Goal: Task Accomplishment & Management: Manage account settings

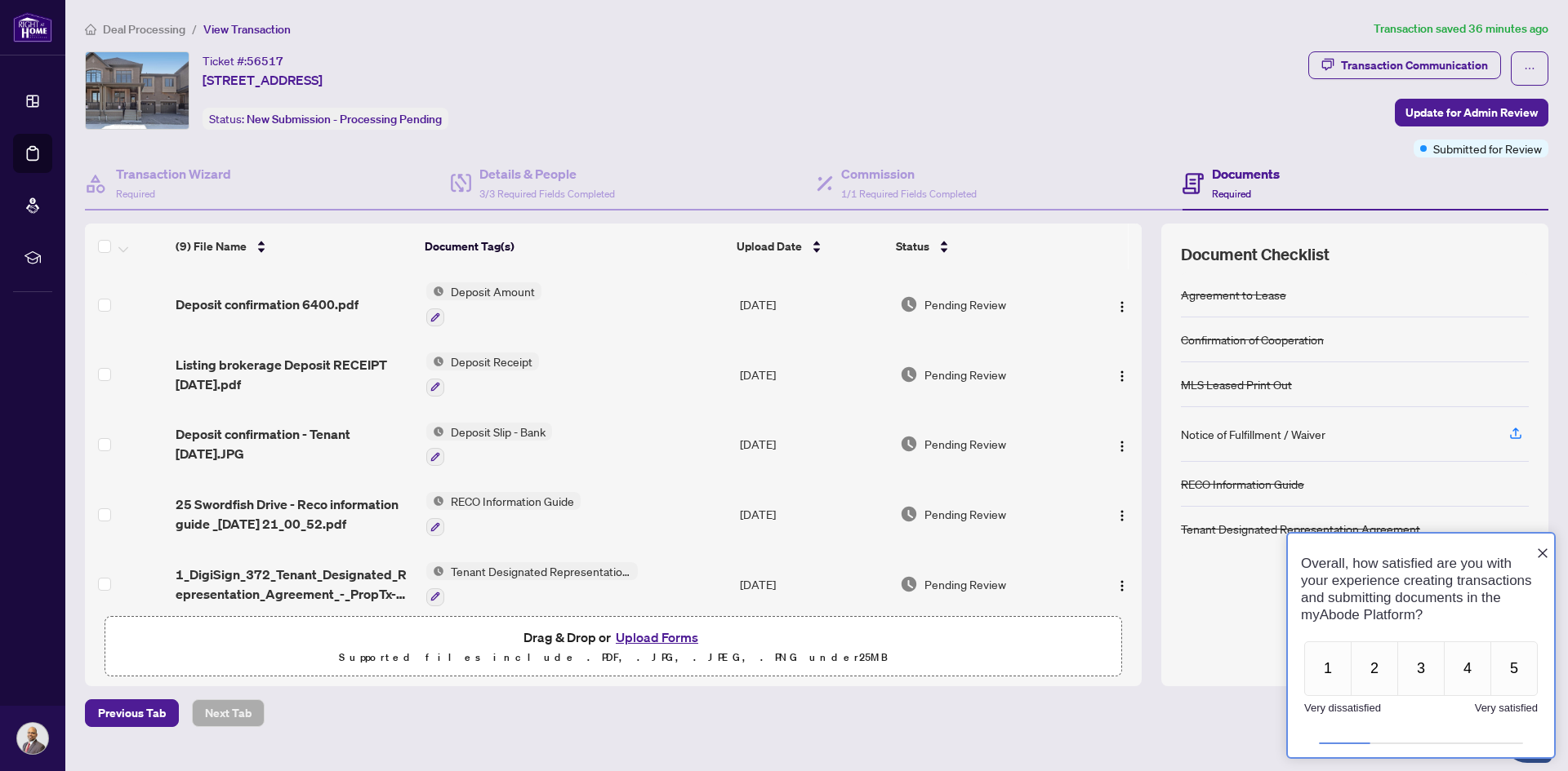
click at [1542, 549] on icon "Close button" at bounding box center [1542, 553] width 10 height 10
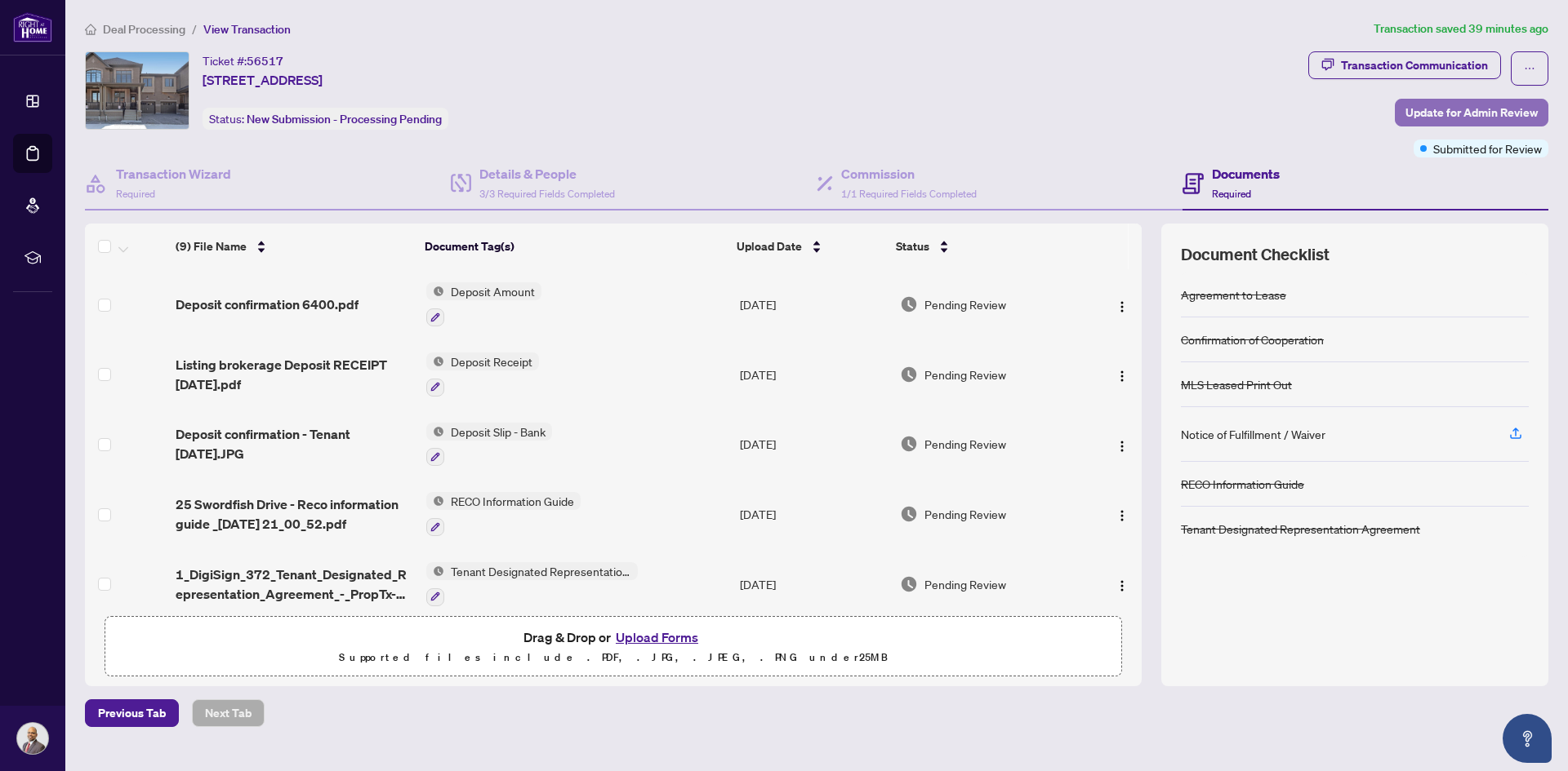
click at [1521, 110] on span "Update for Admin Review" at bounding box center [1471, 113] width 132 height 26
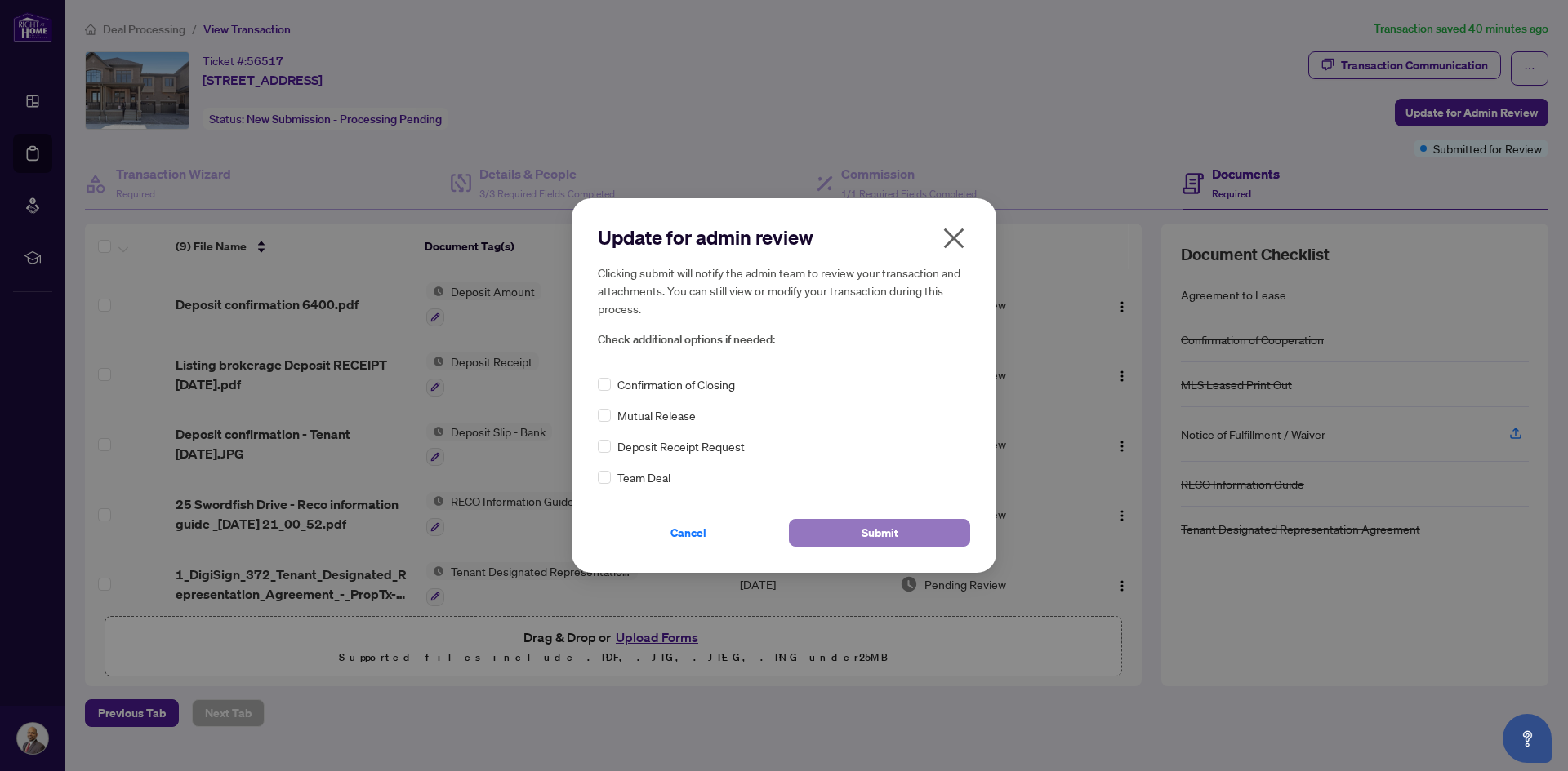
click at [826, 530] on button "Submit" at bounding box center [880, 532] width 182 height 27
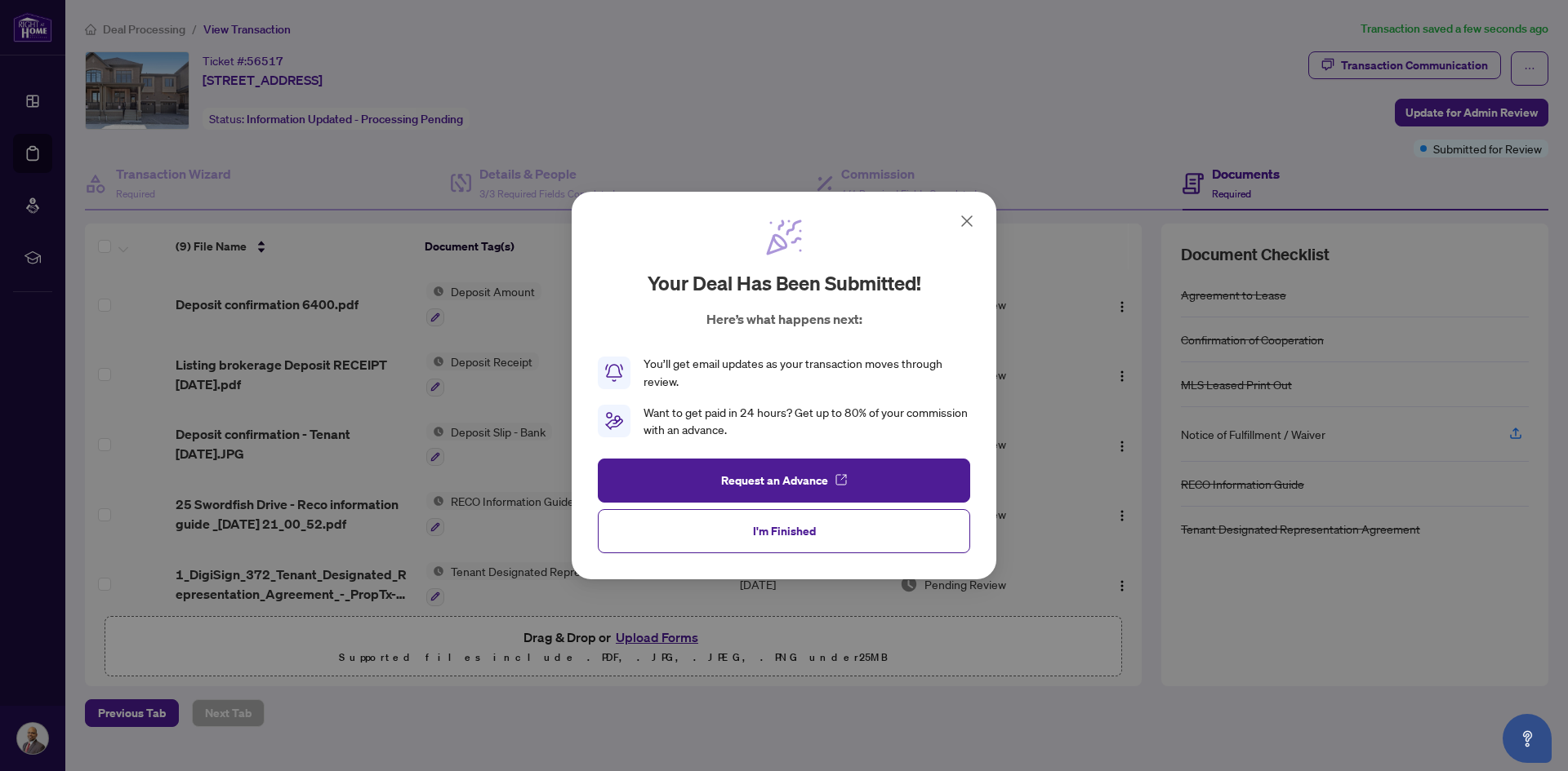
click at [795, 515] on button "I'm Finished" at bounding box center [784, 531] width 372 height 44
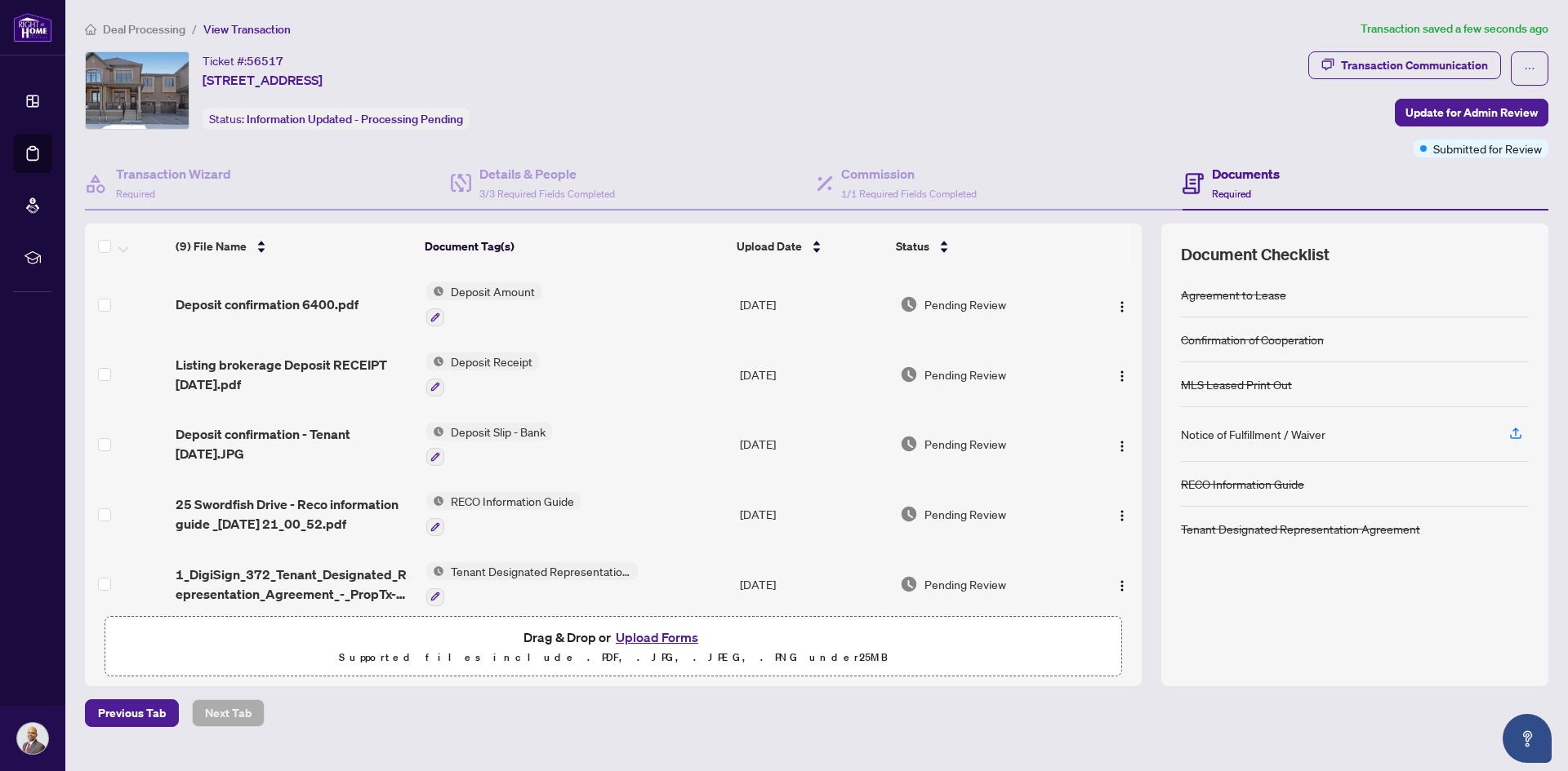
click at [150, 27] on span "Deal Processing" at bounding box center [145, 29] width 83 height 15
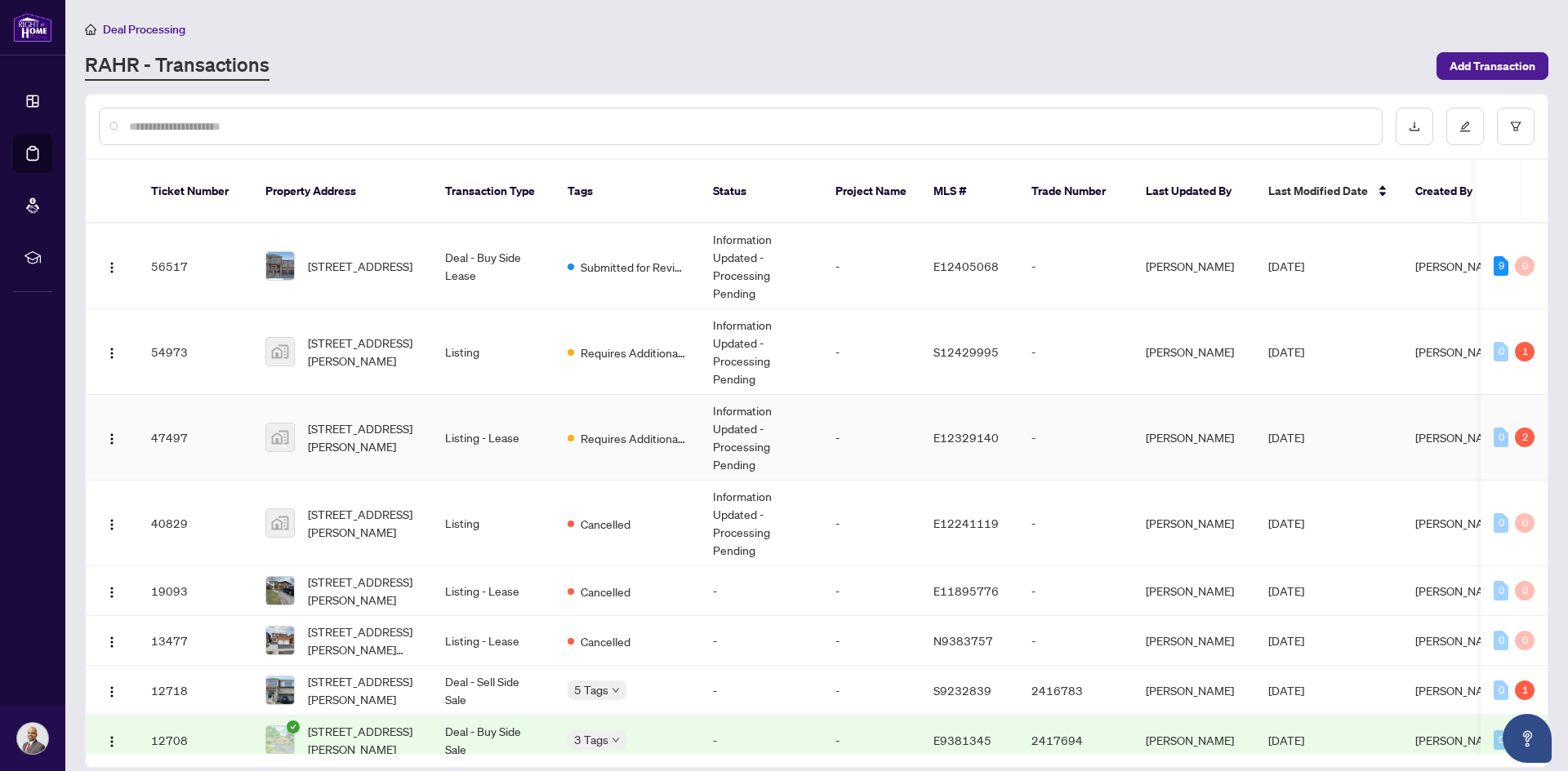
click at [750, 411] on td "Information Updated - Processing Pending" at bounding box center [761, 437] width 123 height 85
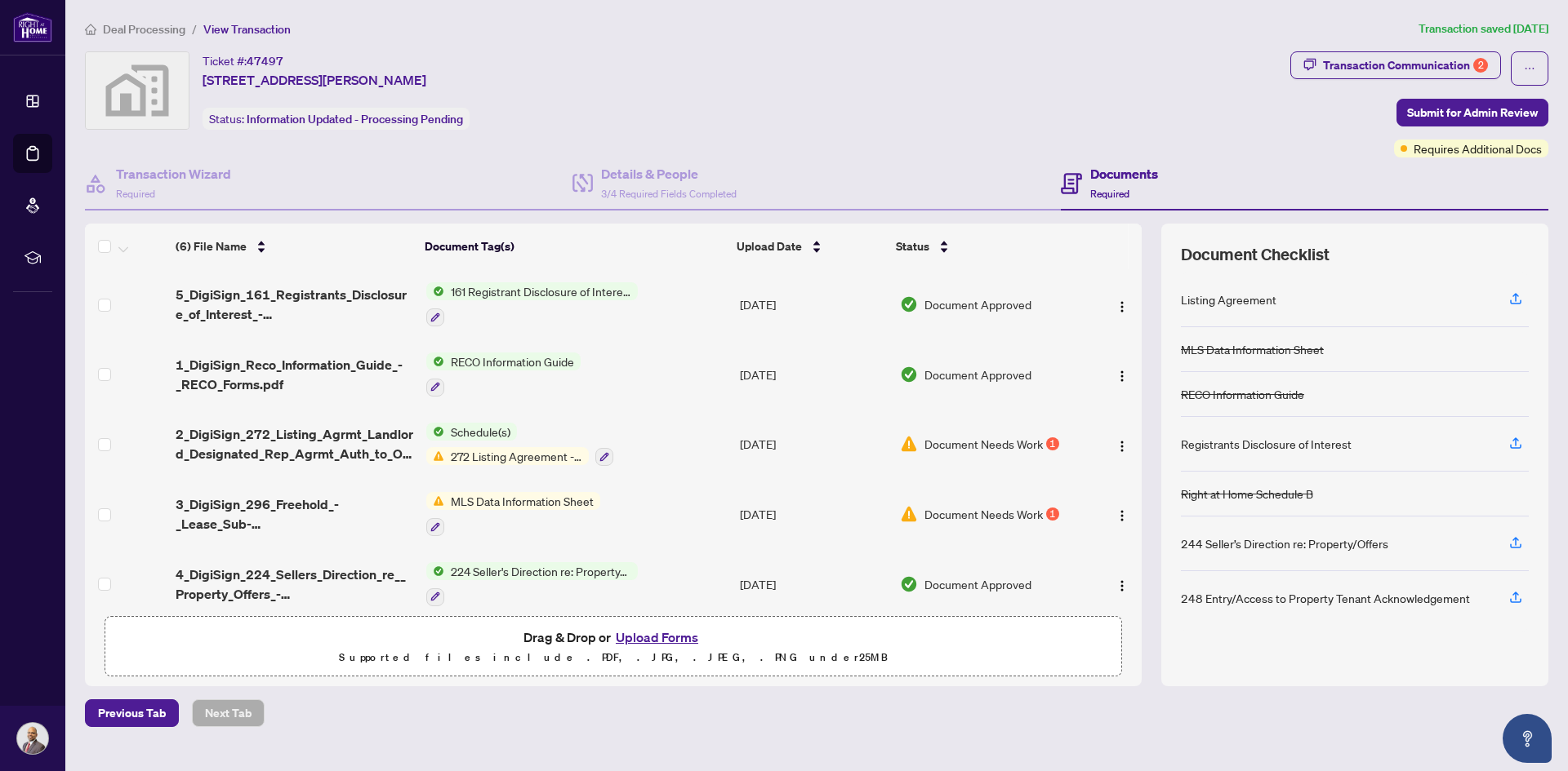
click at [997, 505] on span "Document Needs Work" at bounding box center [984, 514] width 118 height 18
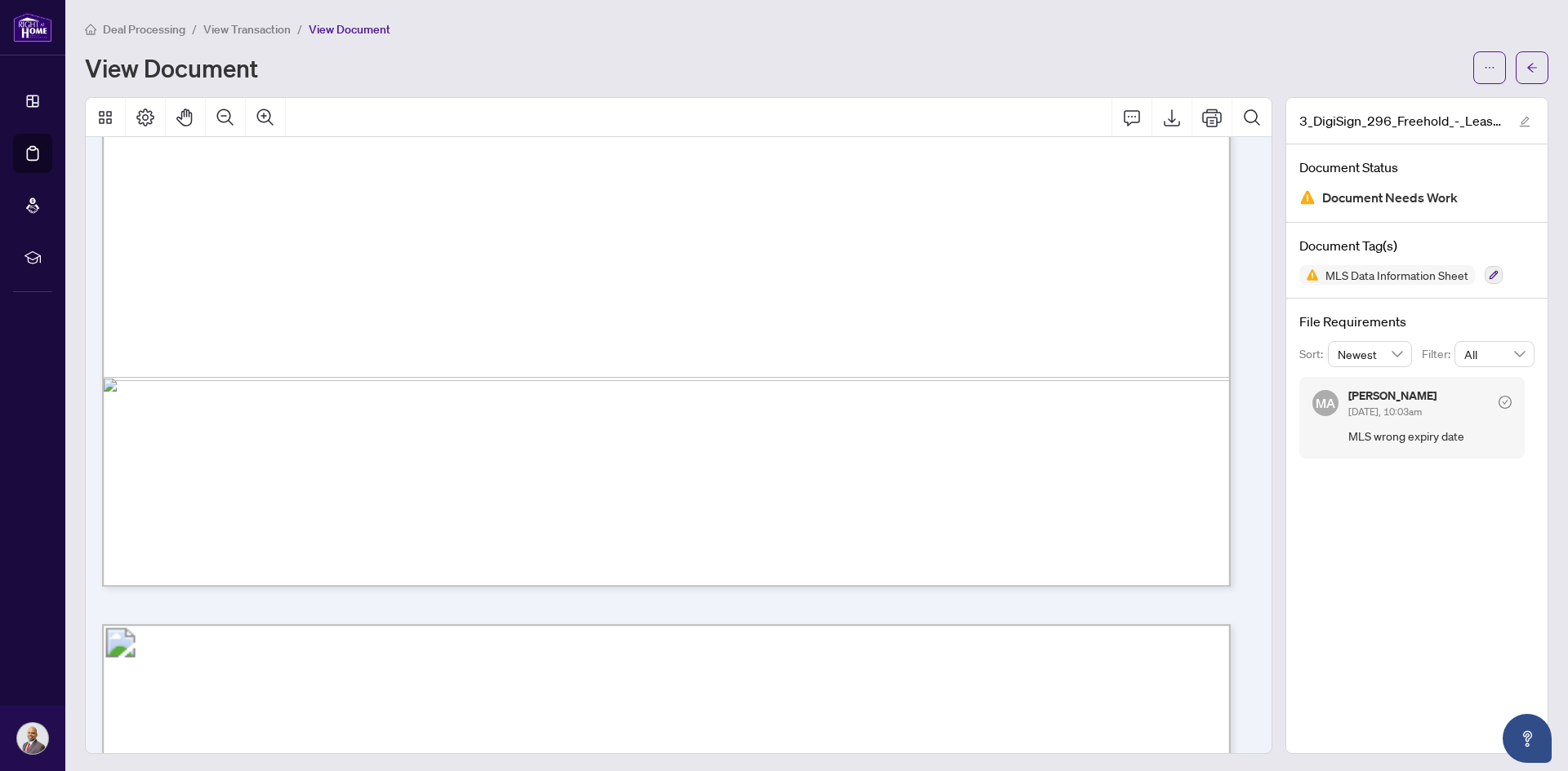
scroll to position [1143, 0]
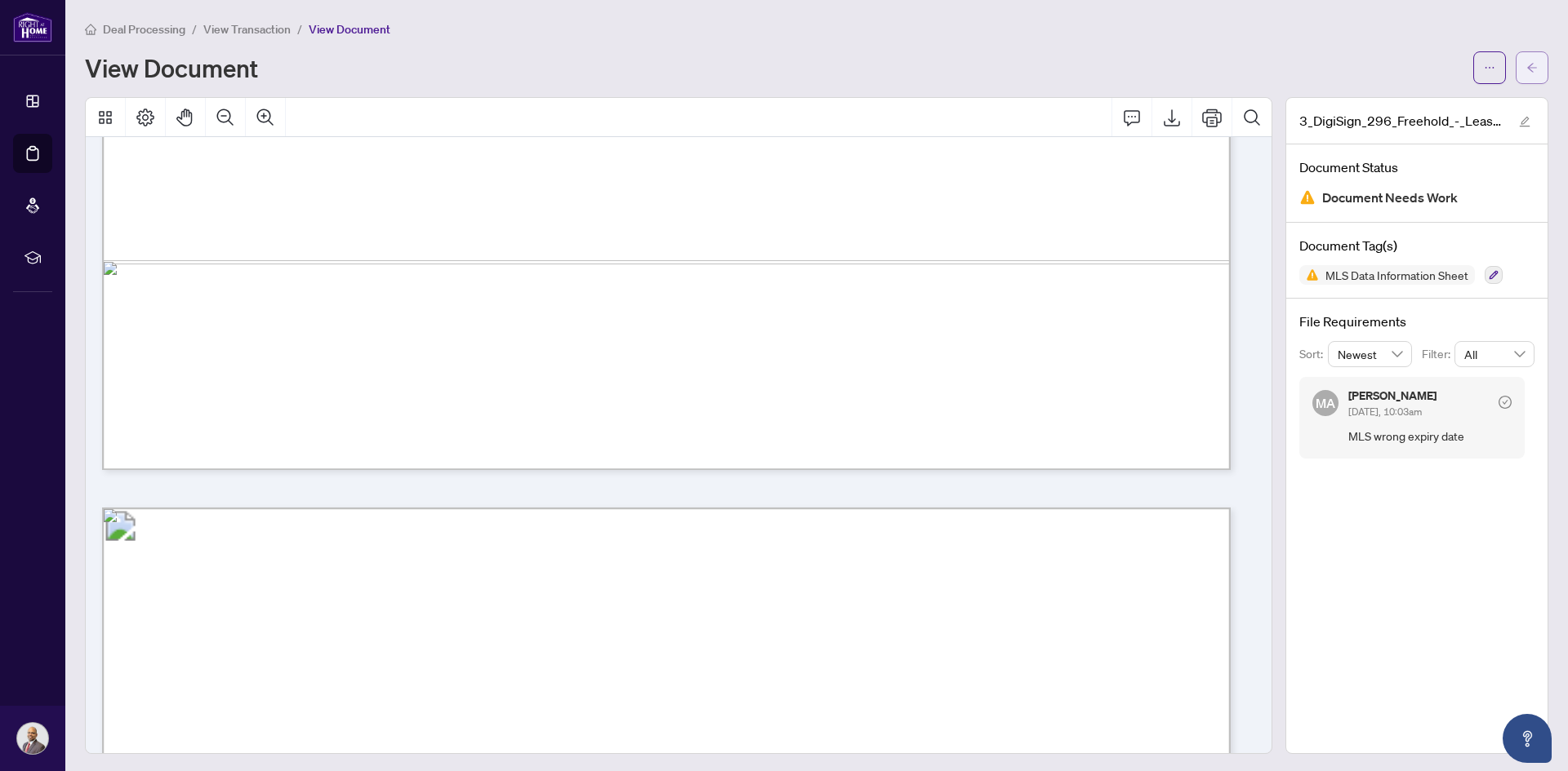
click at [1526, 72] on icon "arrow-left" at bounding box center [1531, 67] width 11 height 11
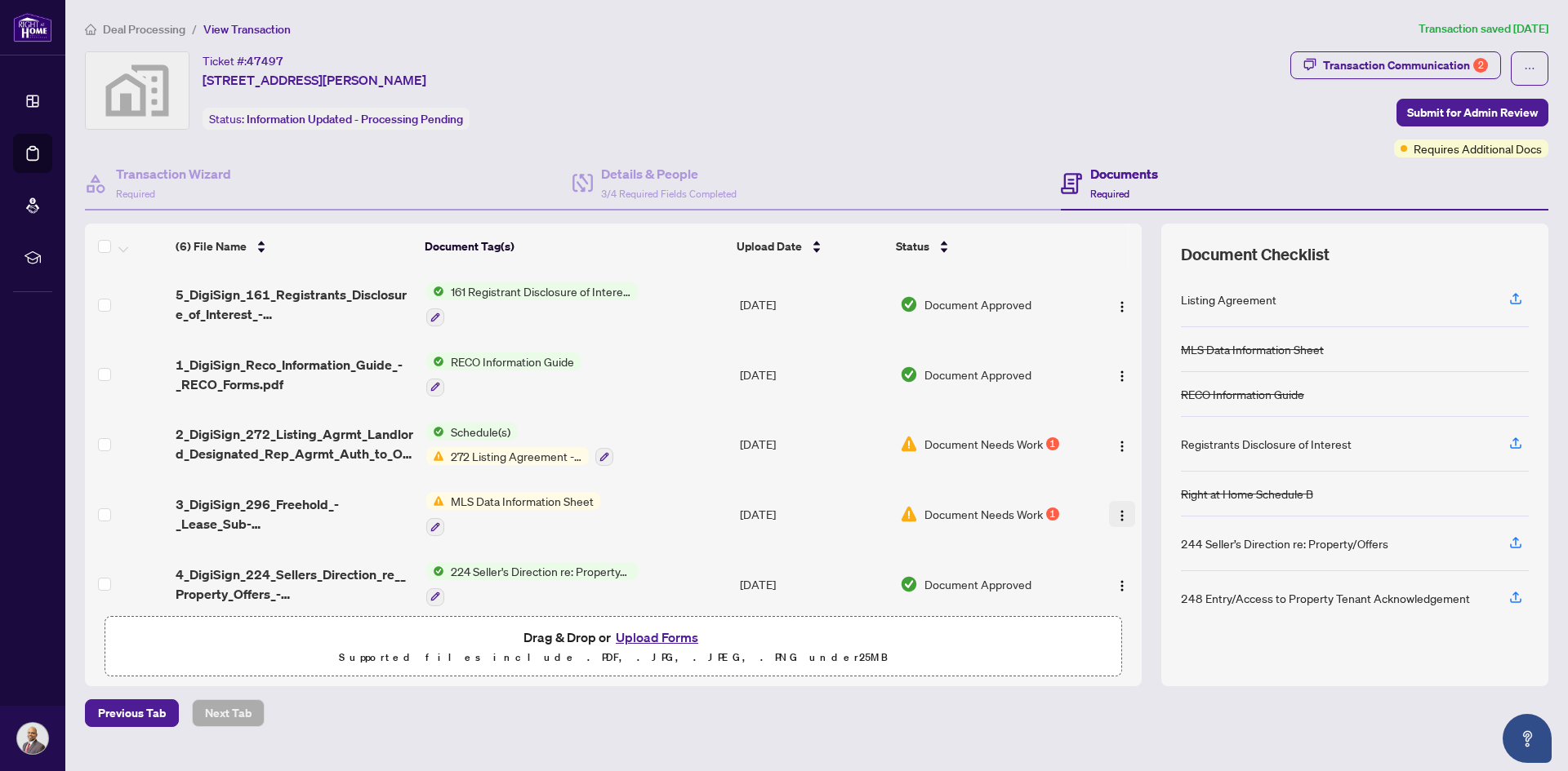
click at [1116, 516] on img "button" at bounding box center [1121, 515] width 13 height 13
click at [950, 505] on span "Document Needs Work" at bounding box center [984, 514] width 118 height 18
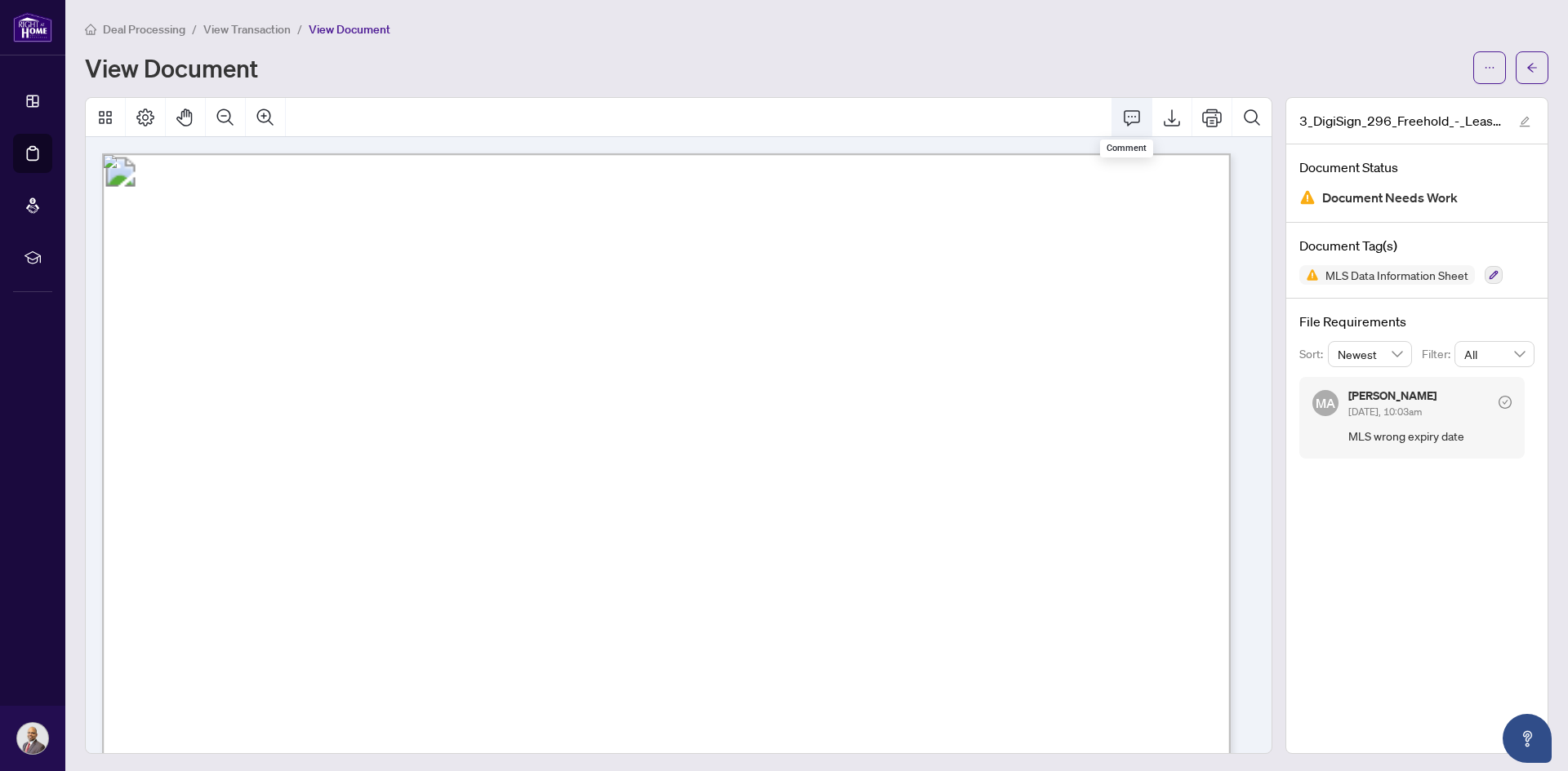
click at [1122, 120] on icon "Comment" at bounding box center [1132, 117] width 19 height 19
click at [1371, 488] on div "3_DigiSign_296_Freehold_-_Lease_Sub-Lease_MLS_Data_Information_Form_-_PropTx-[P…" at bounding box center [1416, 426] width 263 height 657
click at [1122, 116] on icon "Comment" at bounding box center [1132, 117] width 19 height 19
click at [1124, 110] on icon "Comment" at bounding box center [1132, 118] width 17 height 16
click at [1388, 544] on div "3_DigiSign_296_Freehold_-_Lease_Sub-Lease_MLS_Data_Information_Form_-_PropTx-[P…" at bounding box center [1416, 426] width 263 height 657
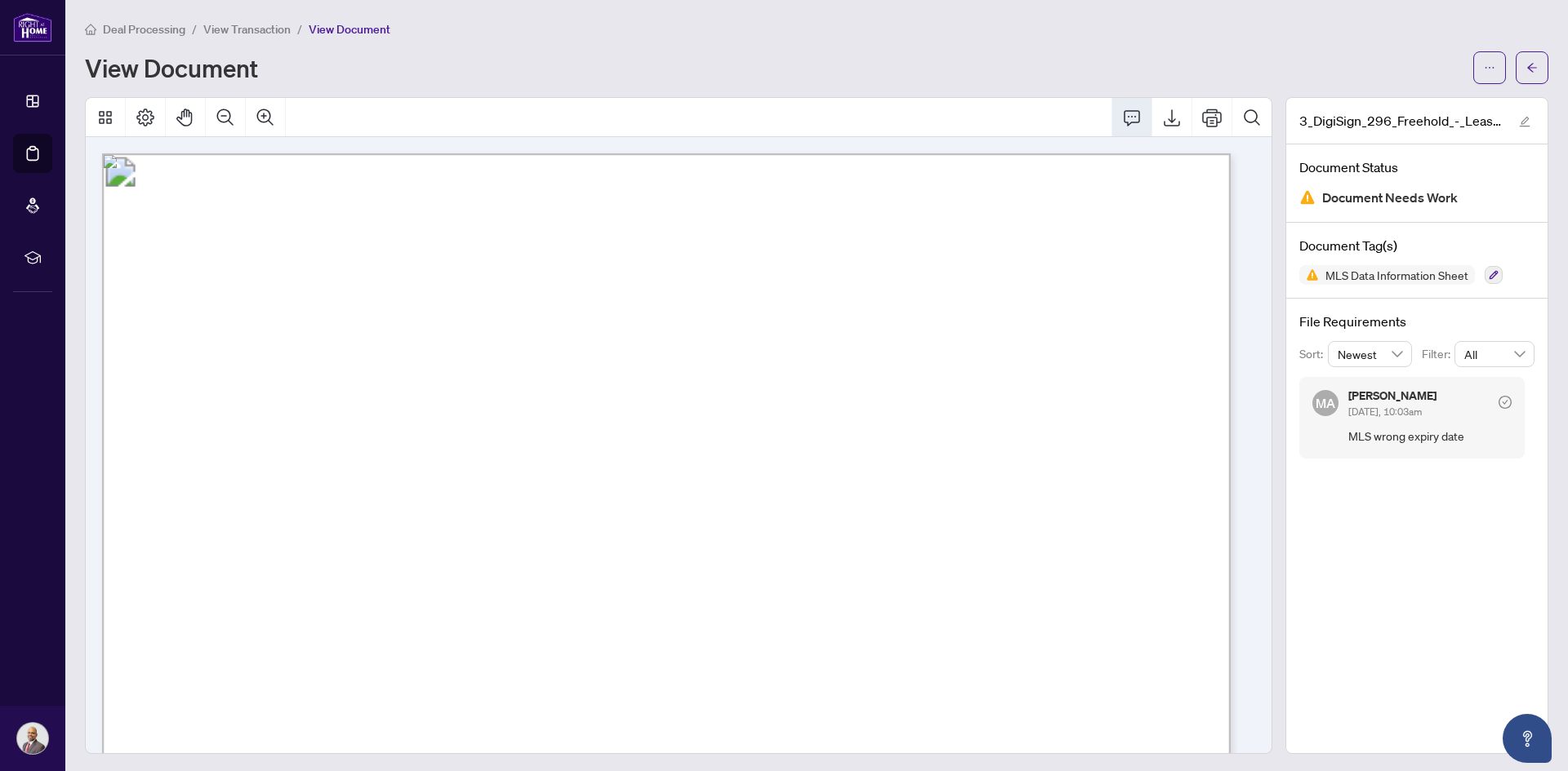
click at [1359, 654] on div "3_DigiSign_296_Freehold_-_Lease_Sub-Lease_MLS_Data_Information_Form_-_PropTx-[P…" at bounding box center [1416, 426] width 263 height 657
click at [1358, 653] on div "3_DigiSign_296_Freehold_-_Lease_Sub-Lease_MLS_Data_Information_Form_-_PropTx-[P…" at bounding box center [1416, 426] width 263 height 657
click at [1526, 65] on icon "arrow-left" at bounding box center [1531, 67] width 11 height 11
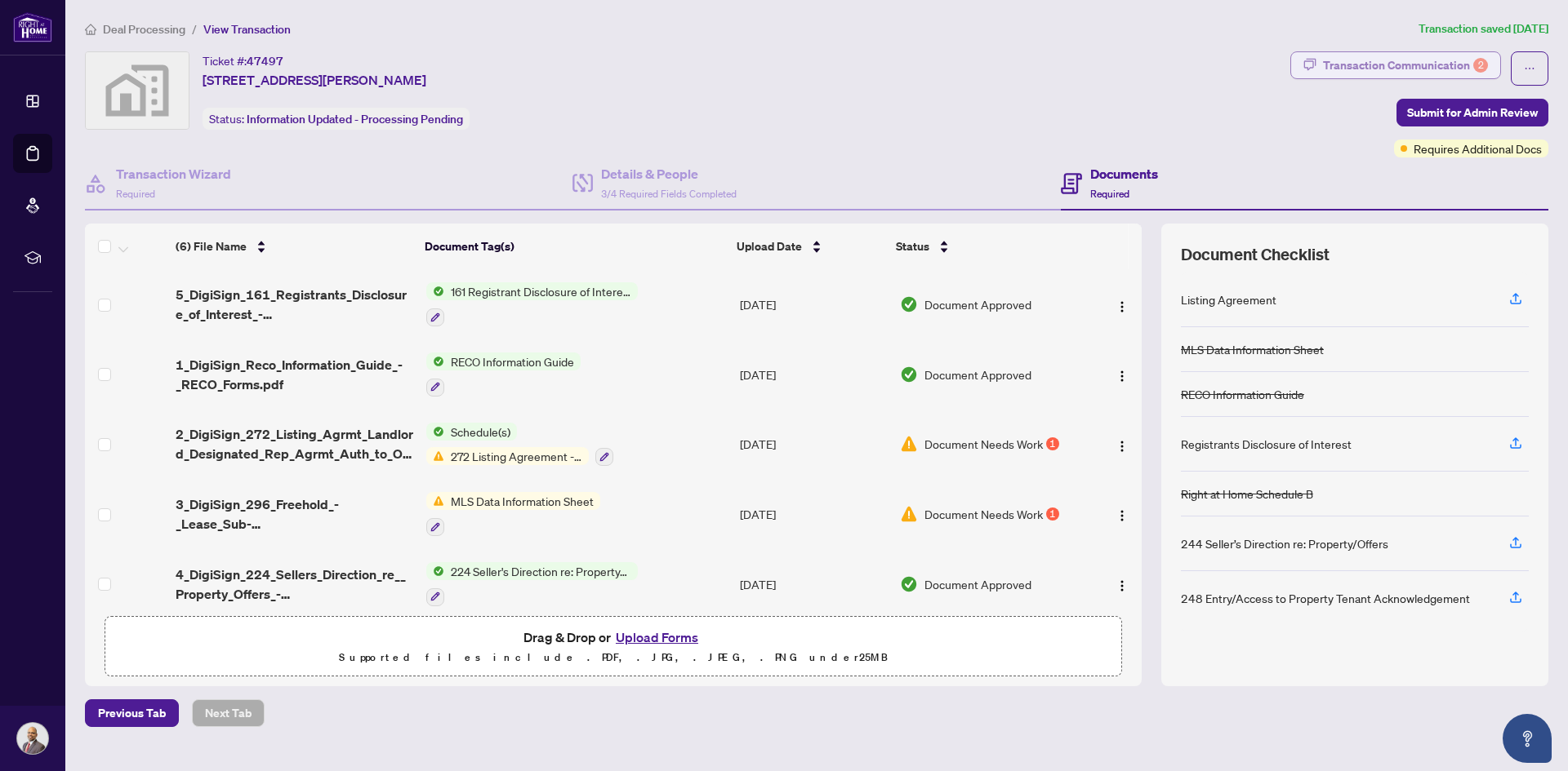
click at [1444, 70] on div "Transaction Communication 2" at bounding box center [1405, 65] width 165 height 26
type textarea "**********"
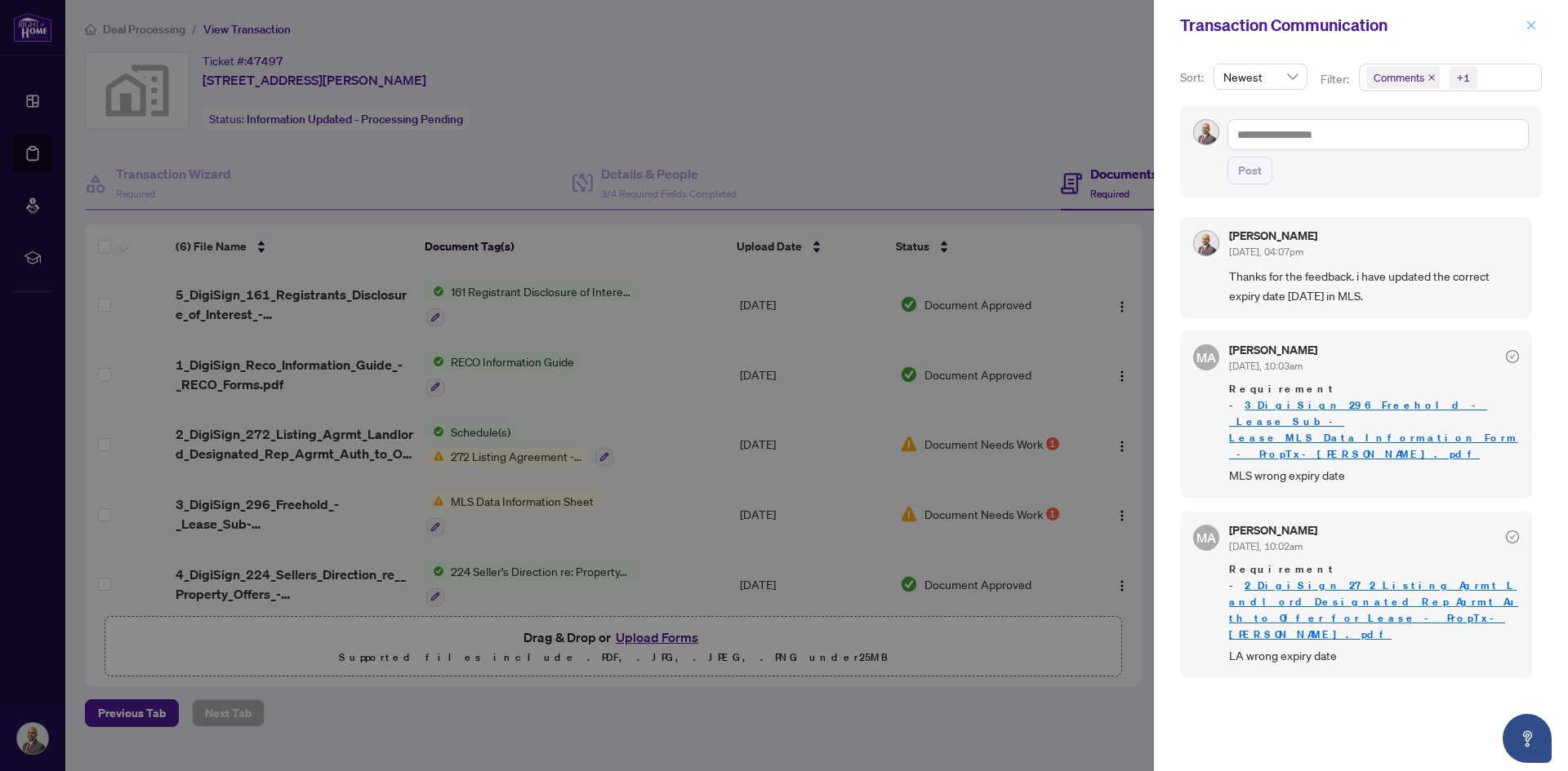
click at [1525, 26] on button "button" at bounding box center [1531, 26] width 21 height 19
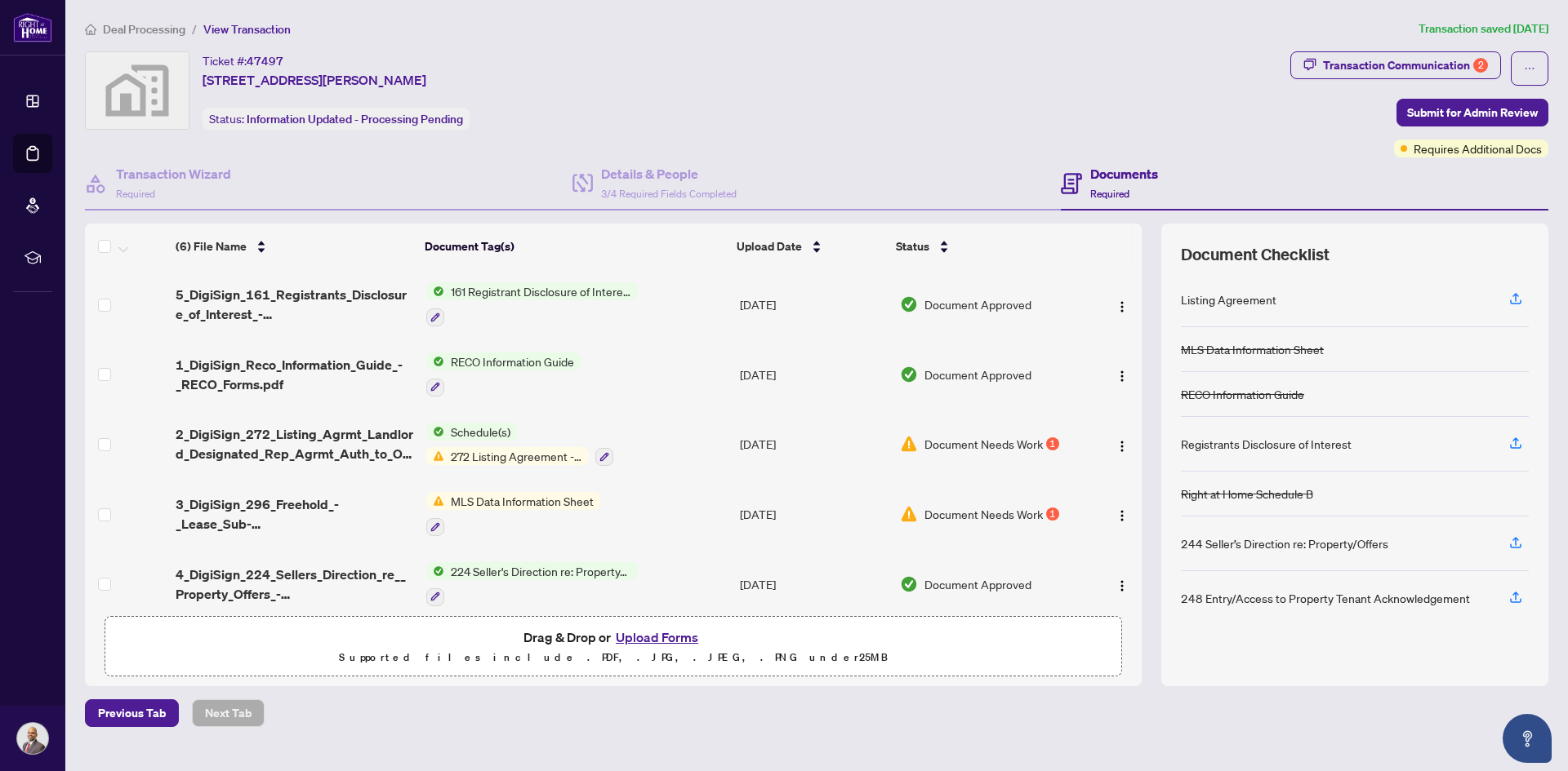
click at [1006, 435] on span "Document Needs Work" at bounding box center [984, 444] width 118 height 18
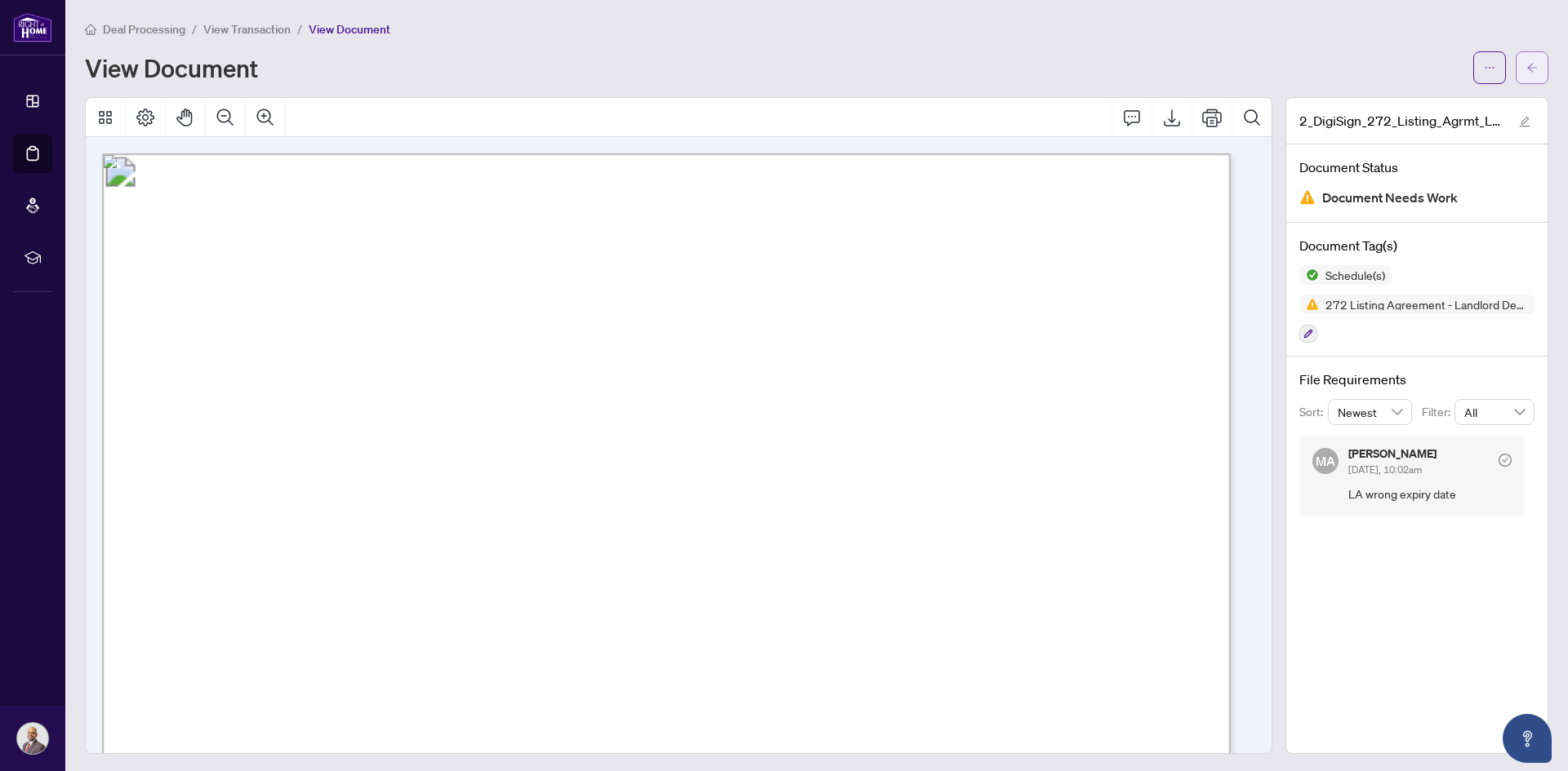
click at [1528, 63] on button "button" at bounding box center [1531, 67] width 33 height 33
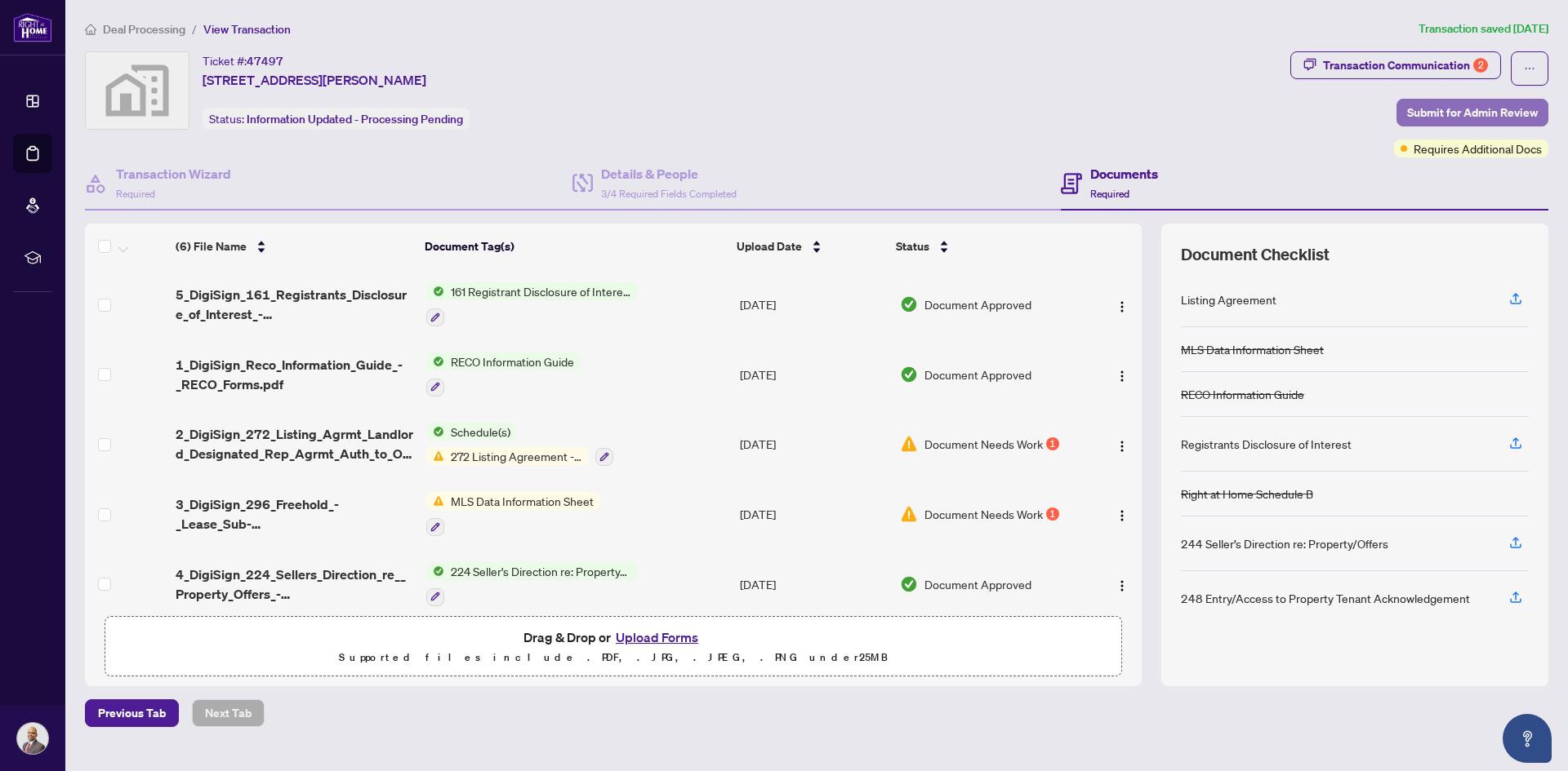
click at [1494, 109] on span "Submit for Admin Review" at bounding box center [1472, 113] width 130 height 26
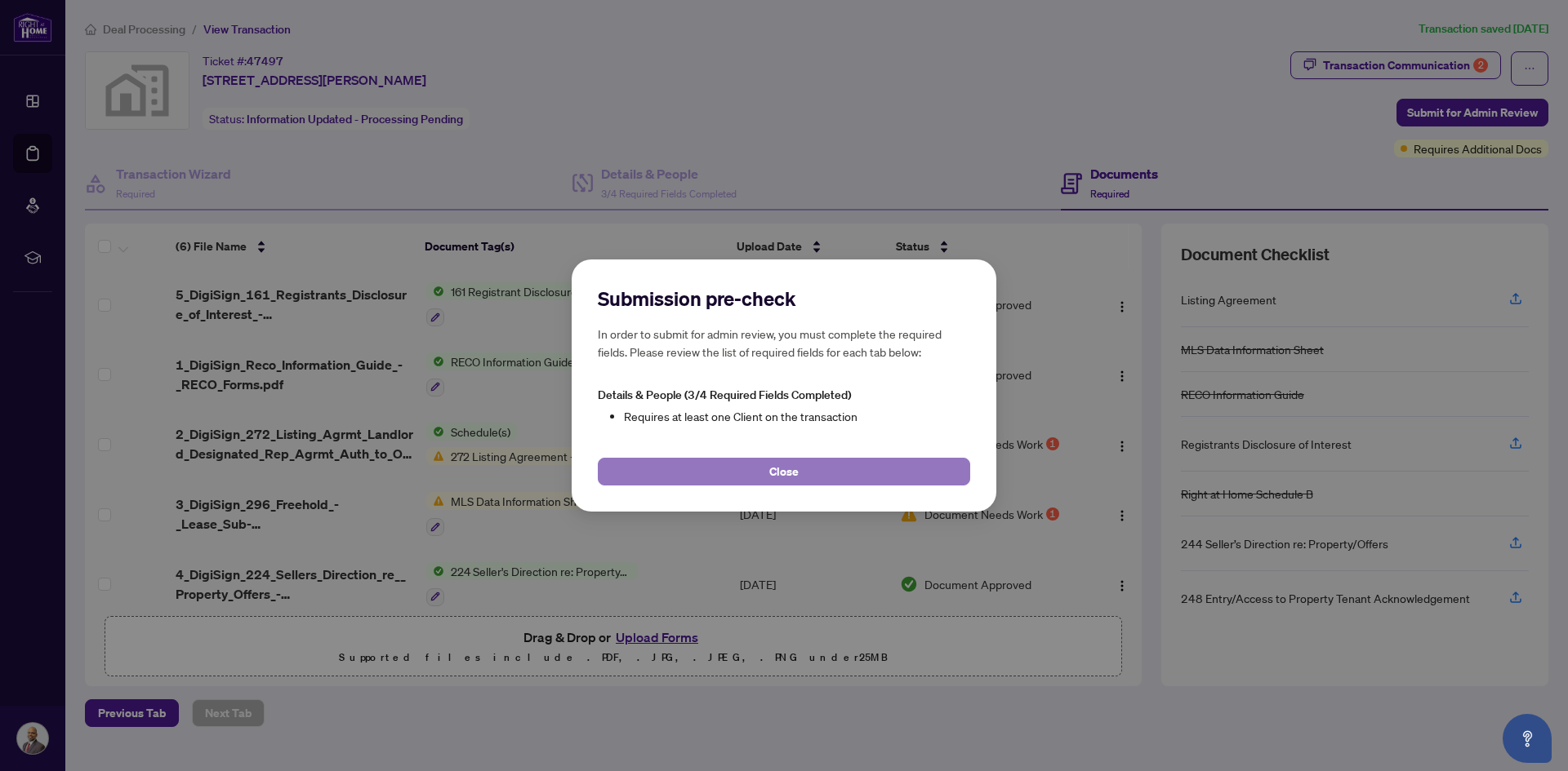
click at [832, 468] on button "Close" at bounding box center [784, 471] width 372 height 27
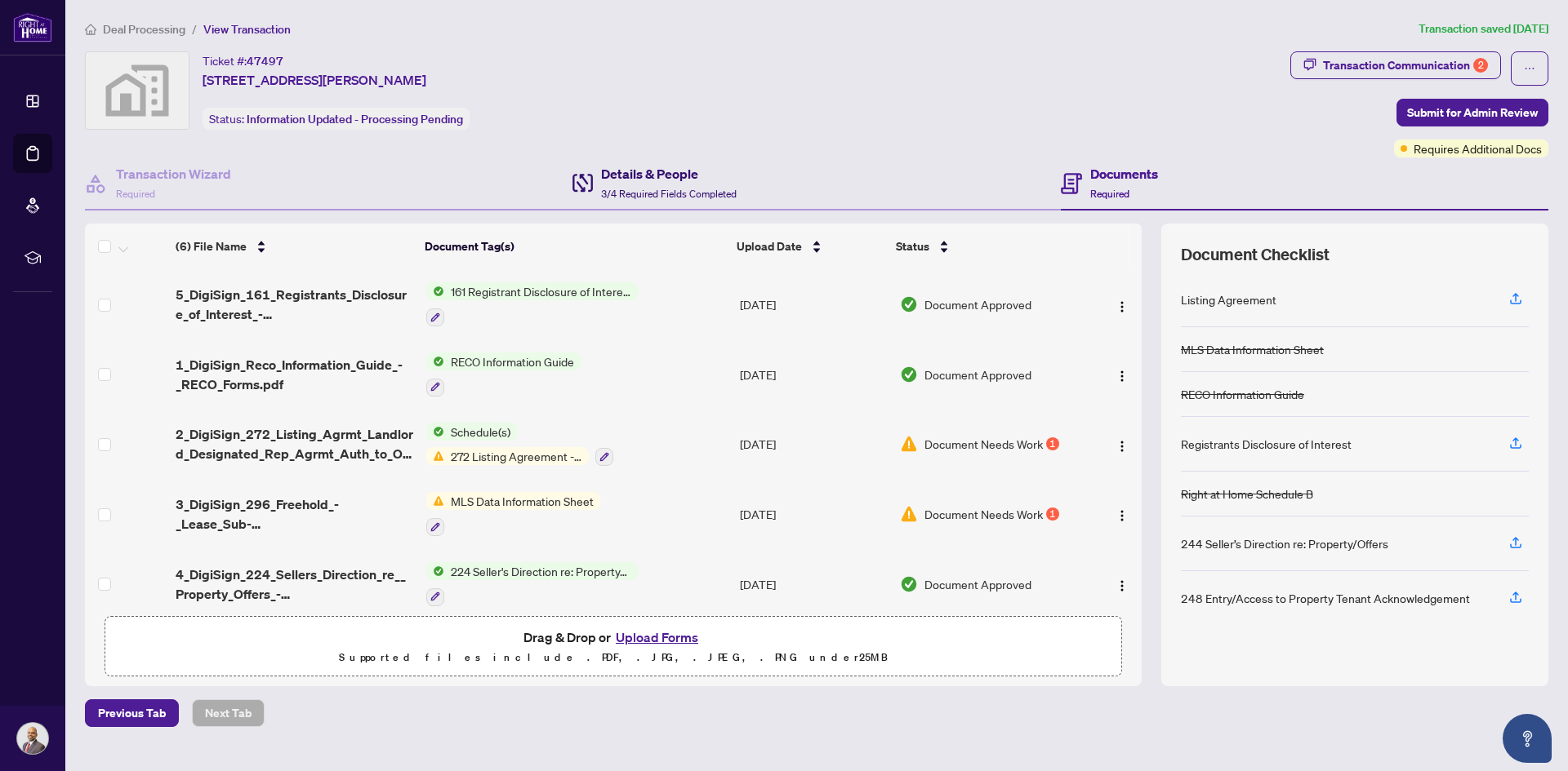
drag, startPoint x: 673, startPoint y: 174, endPoint x: 665, endPoint y: 184, distance: 12.8
click at [673, 174] on h4 "Details & People" at bounding box center [669, 174] width 136 height 19
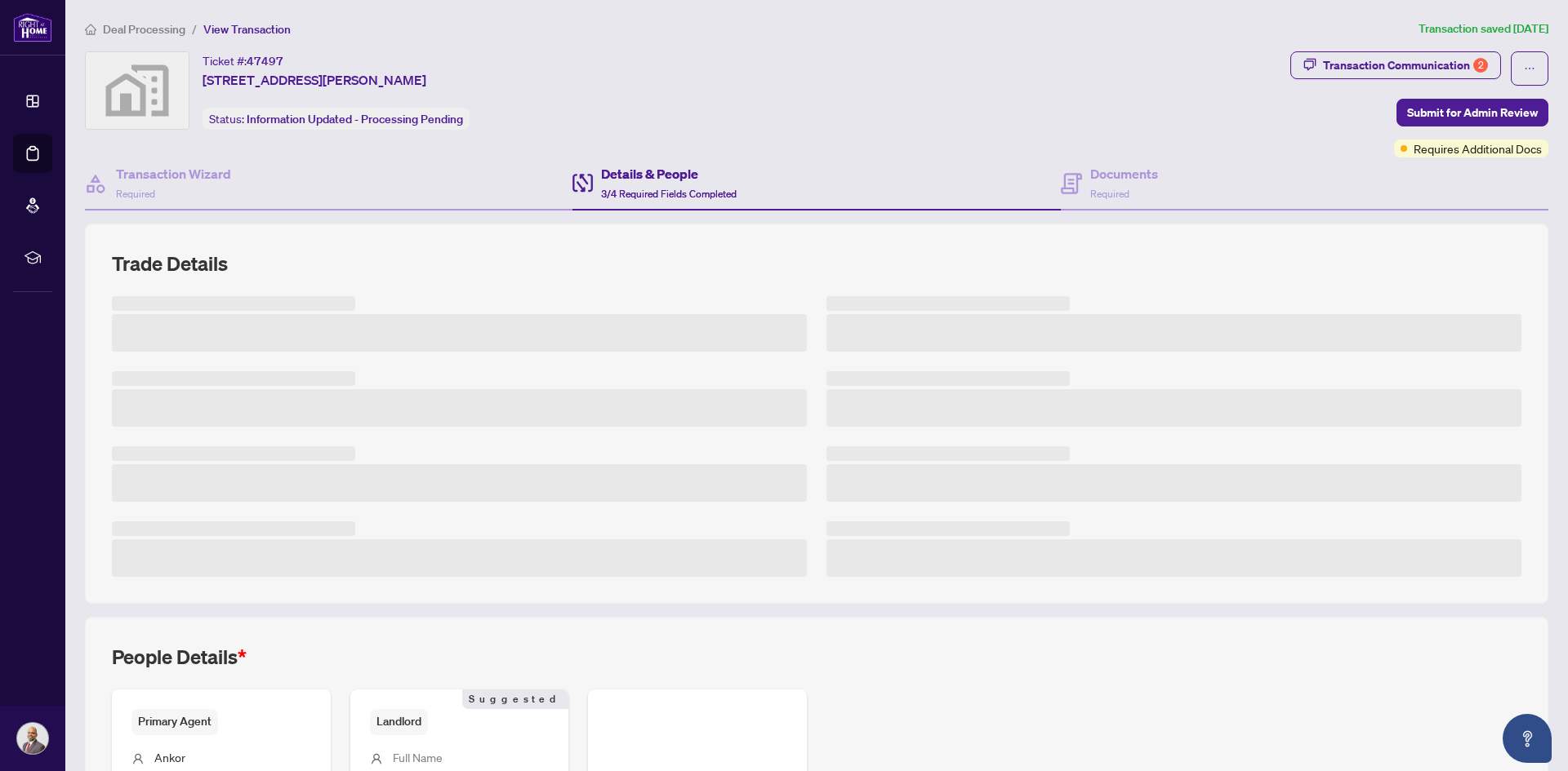
scroll to position [230, 0]
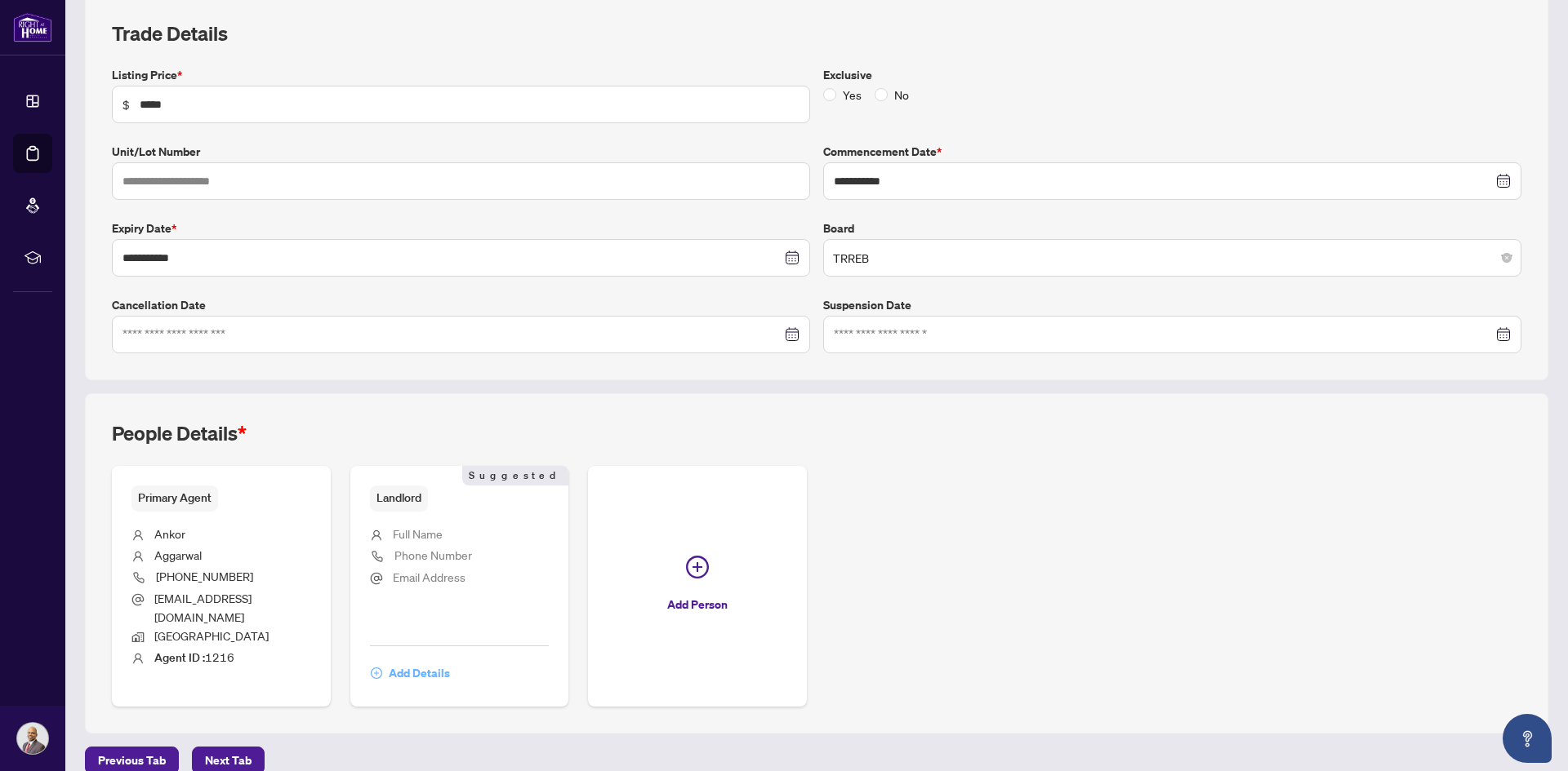
click at [412, 660] on span "Add Details" at bounding box center [419, 673] width 61 height 26
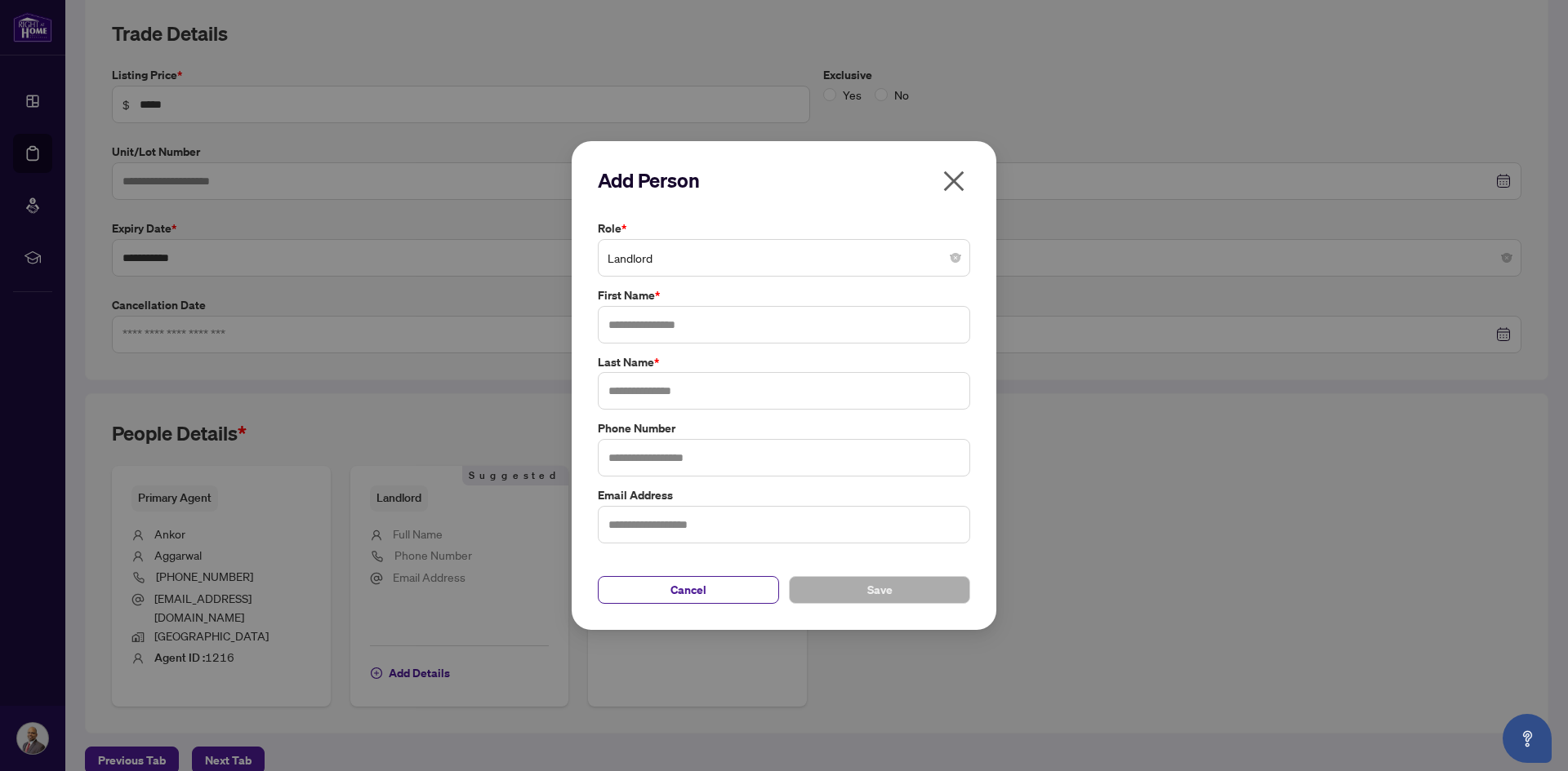
click at [673, 261] on span "Landlord" at bounding box center [784, 257] width 353 height 31
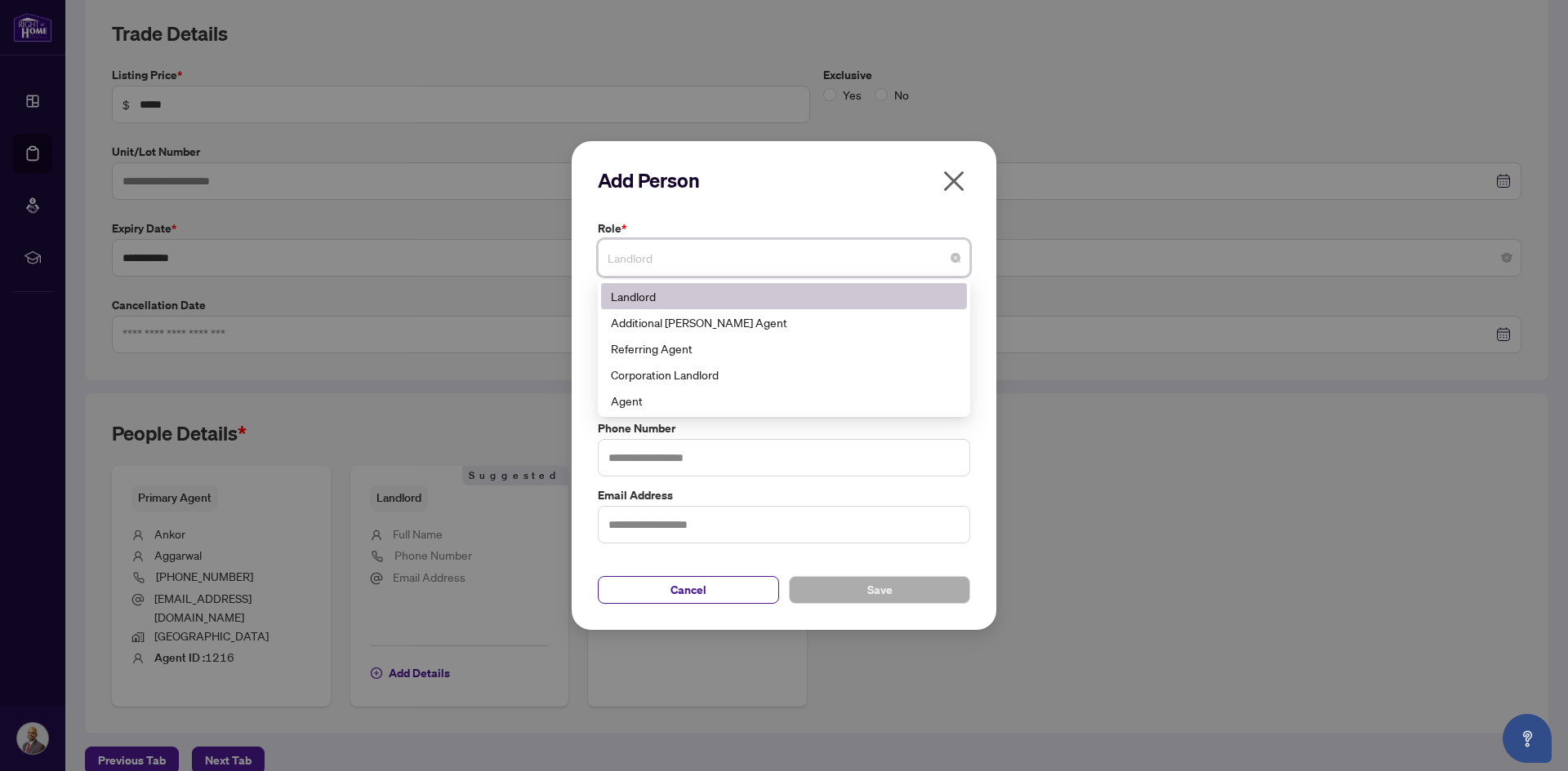
click at [673, 261] on span "Landlord" at bounding box center [784, 257] width 353 height 31
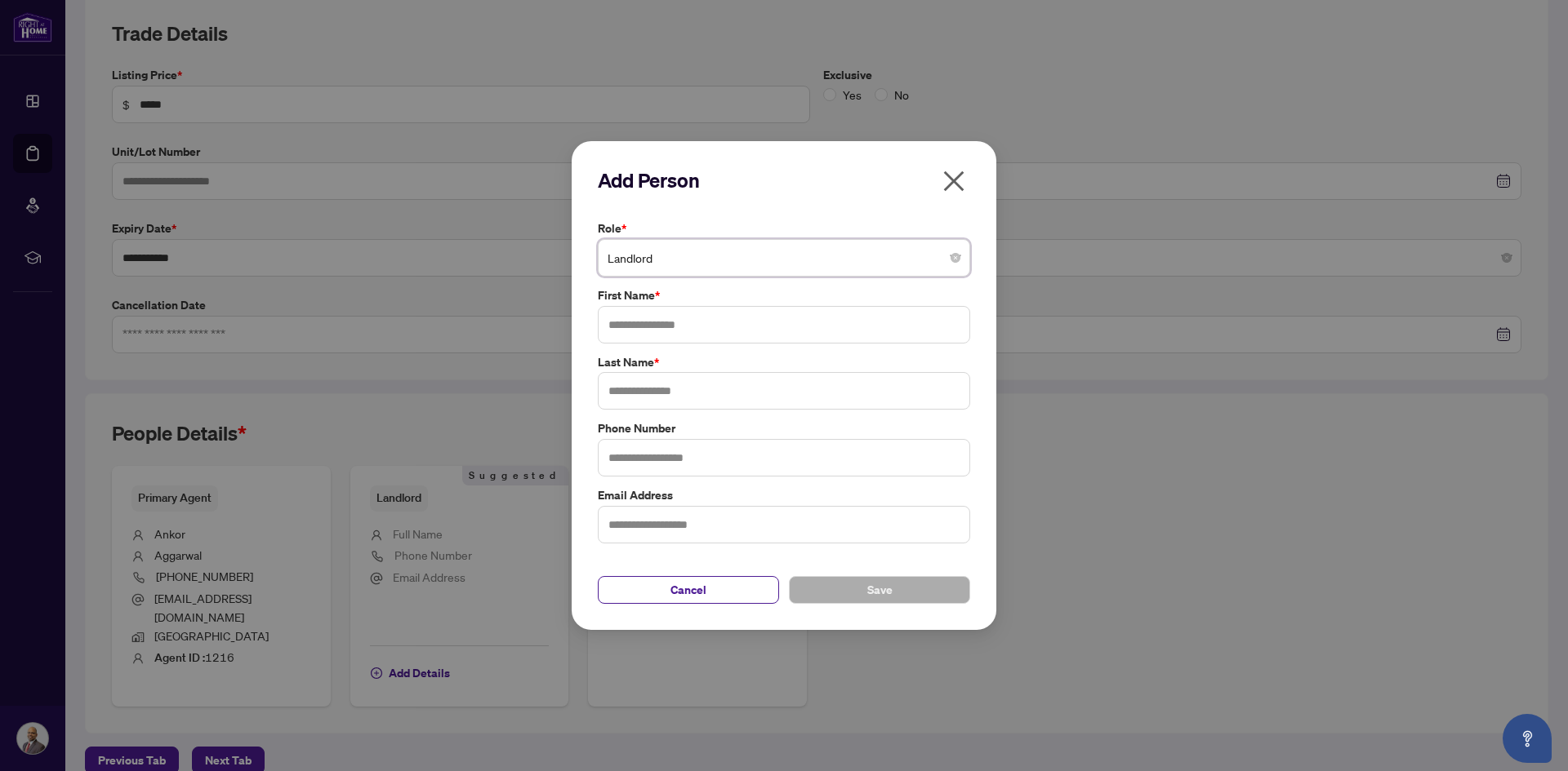
click at [673, 261] on span "Landlord" at bounding box center [784, 257] width 353 height 31
click at [681, 329] on input "text" at bounding box center [784, 324] width 372 height 38
type input "*****"
type input "**********"
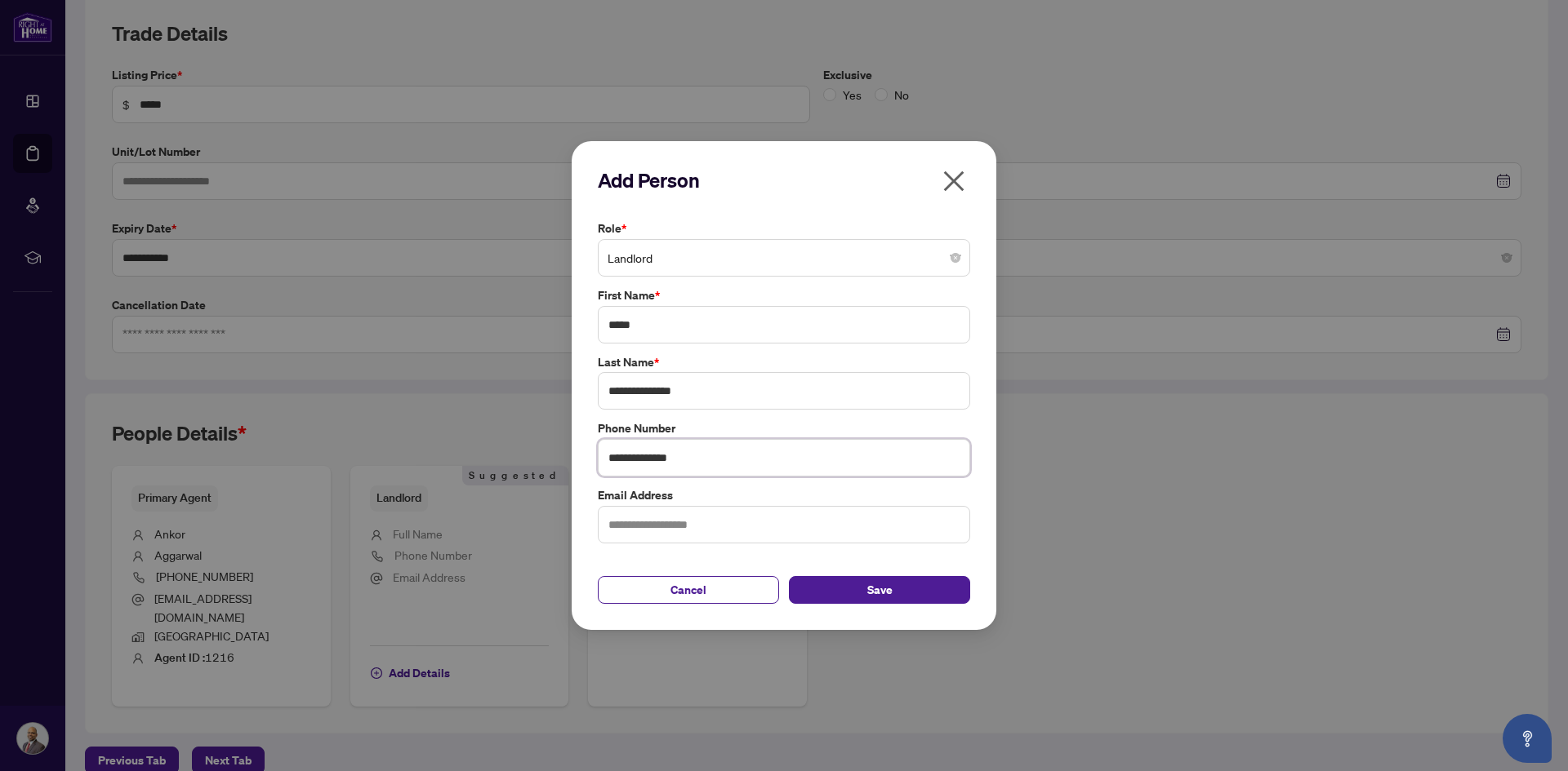
type input "**********"
click at [878, 586] on span "Save" at bounding box center [880, 590] width 26 height 26
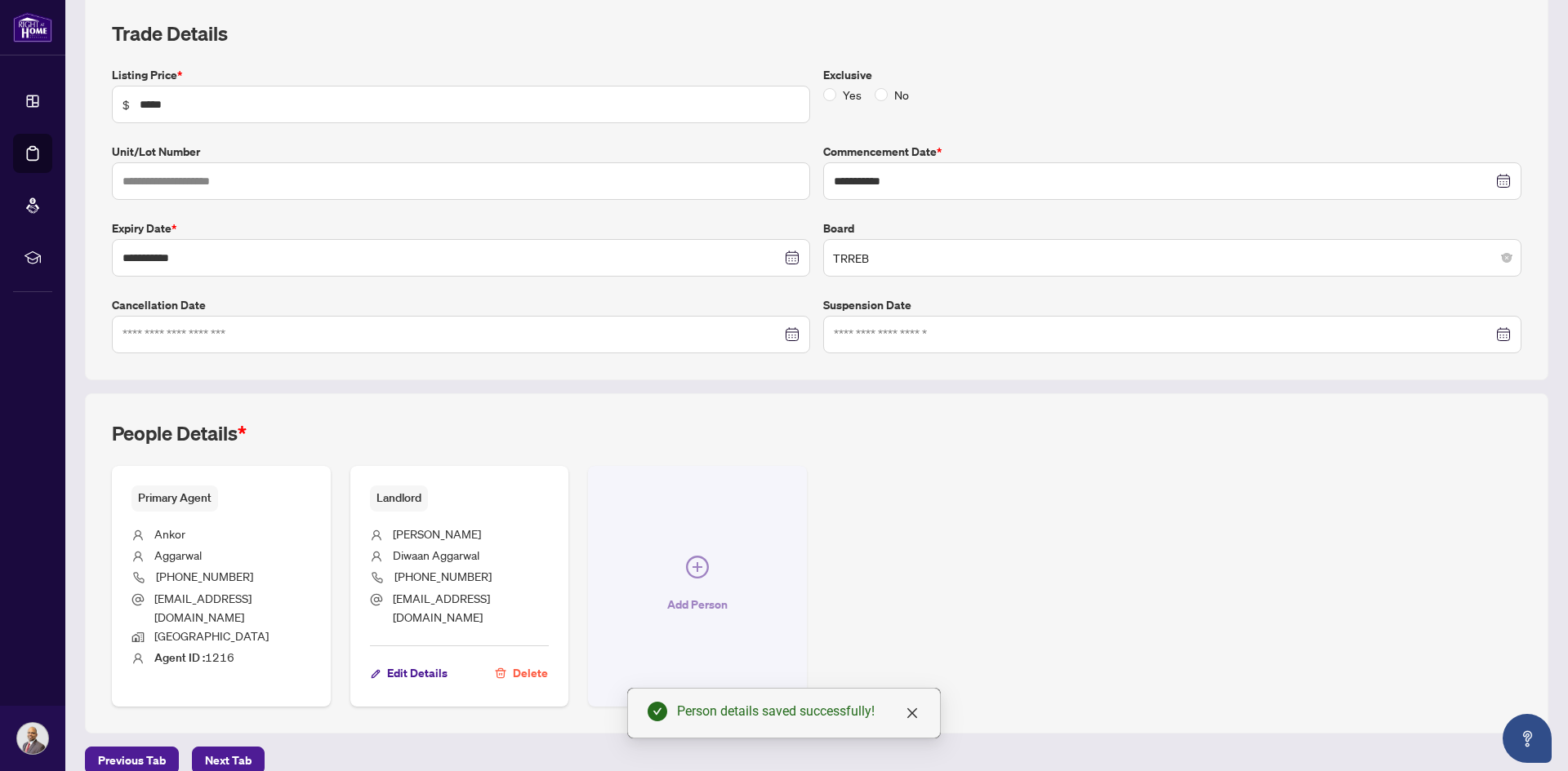
scroll to position [0, 0]
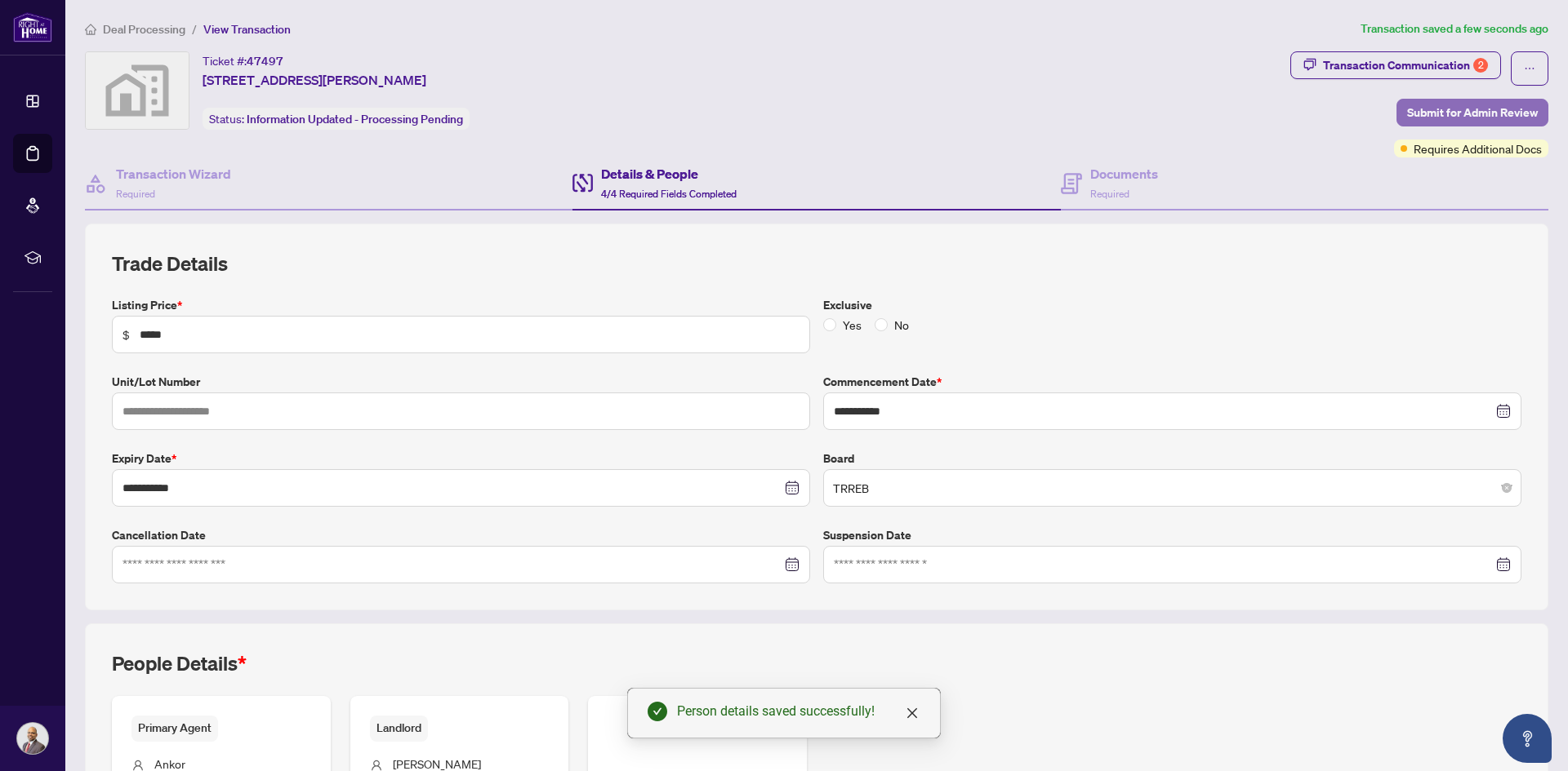
click at [1480, 110] on span "Submit for Admin Review" at bounding box center [1472, 113] width 130 height 26
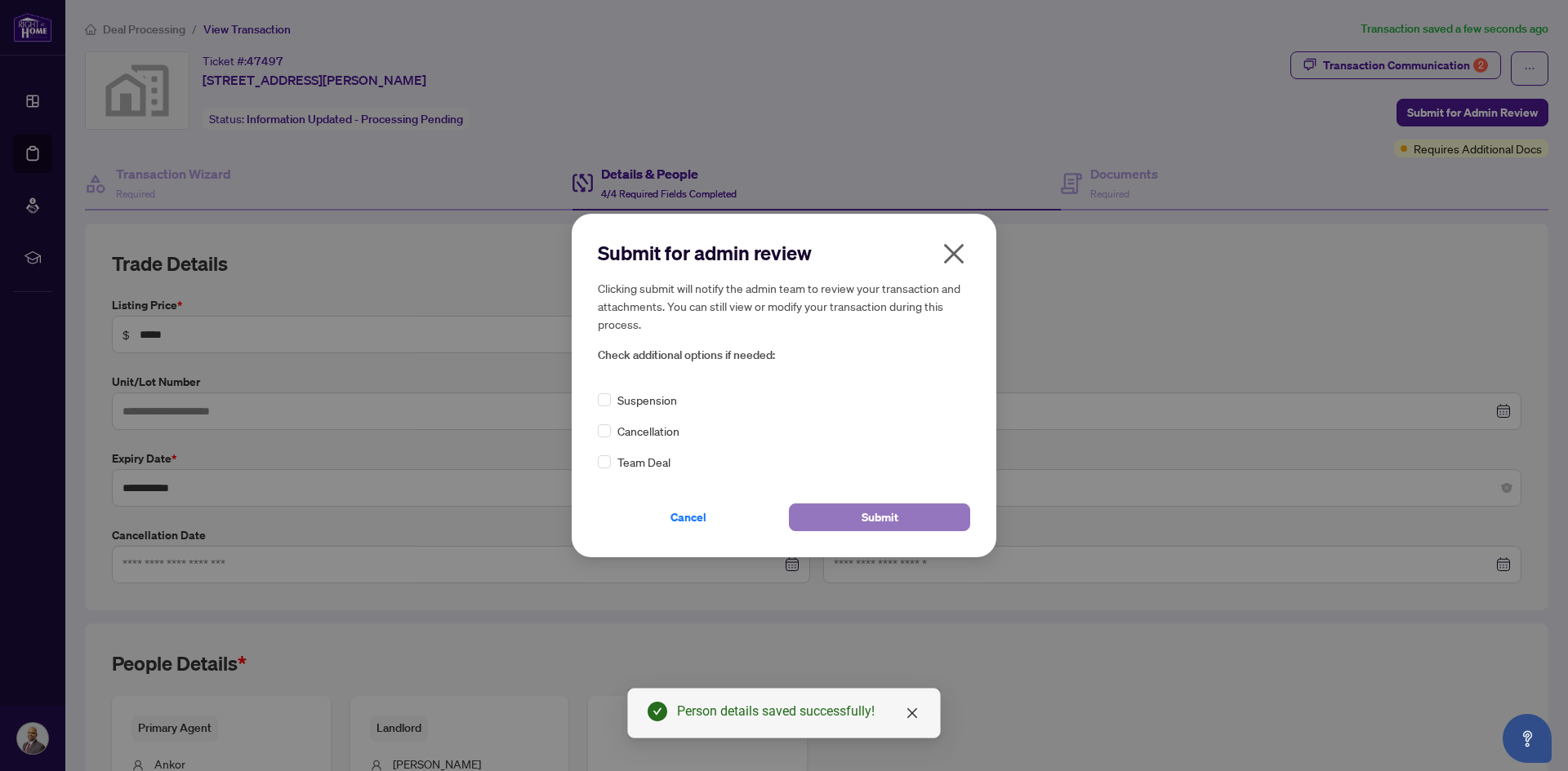
click at [862, 519] on span "Submit" at bounding box center [880, 517] width 37 height 26
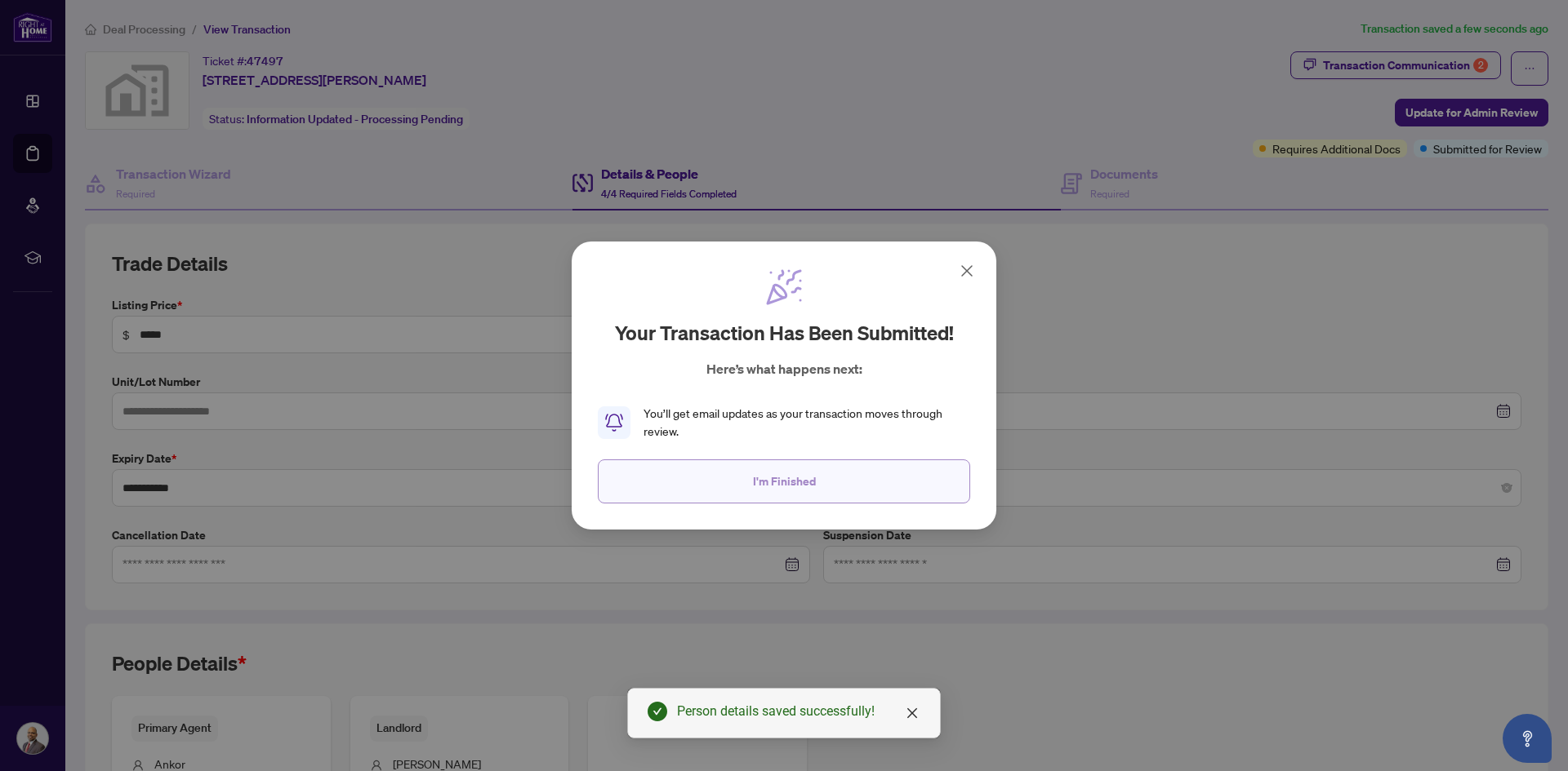
click at [886, 462] on button "I'm Finished" at bounding box center [784, 482] width 372 height 44
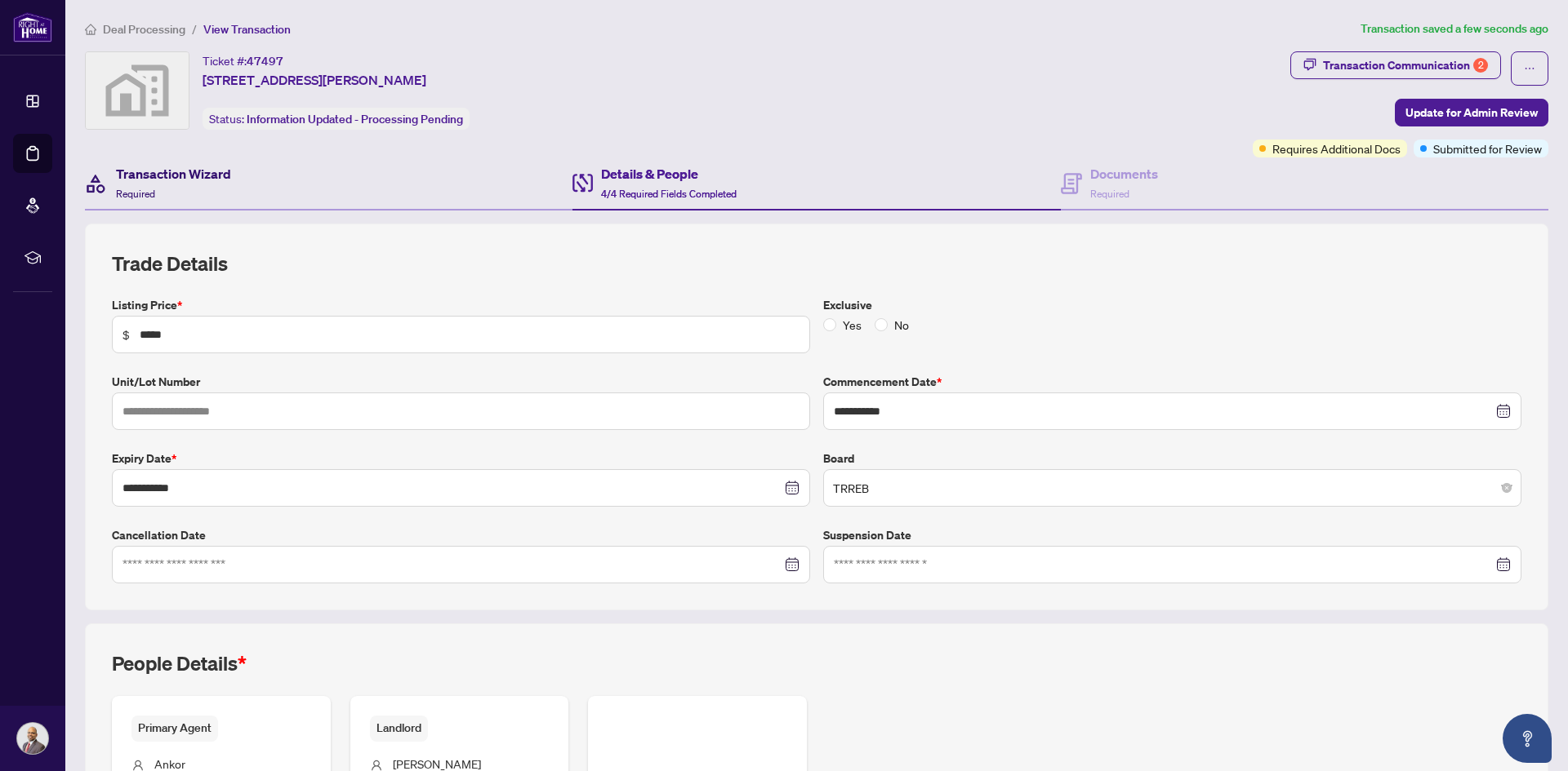
click at [214, 197] on div "Transaction Wizard Required" at bounding box center [174, 183] width 115 height 39
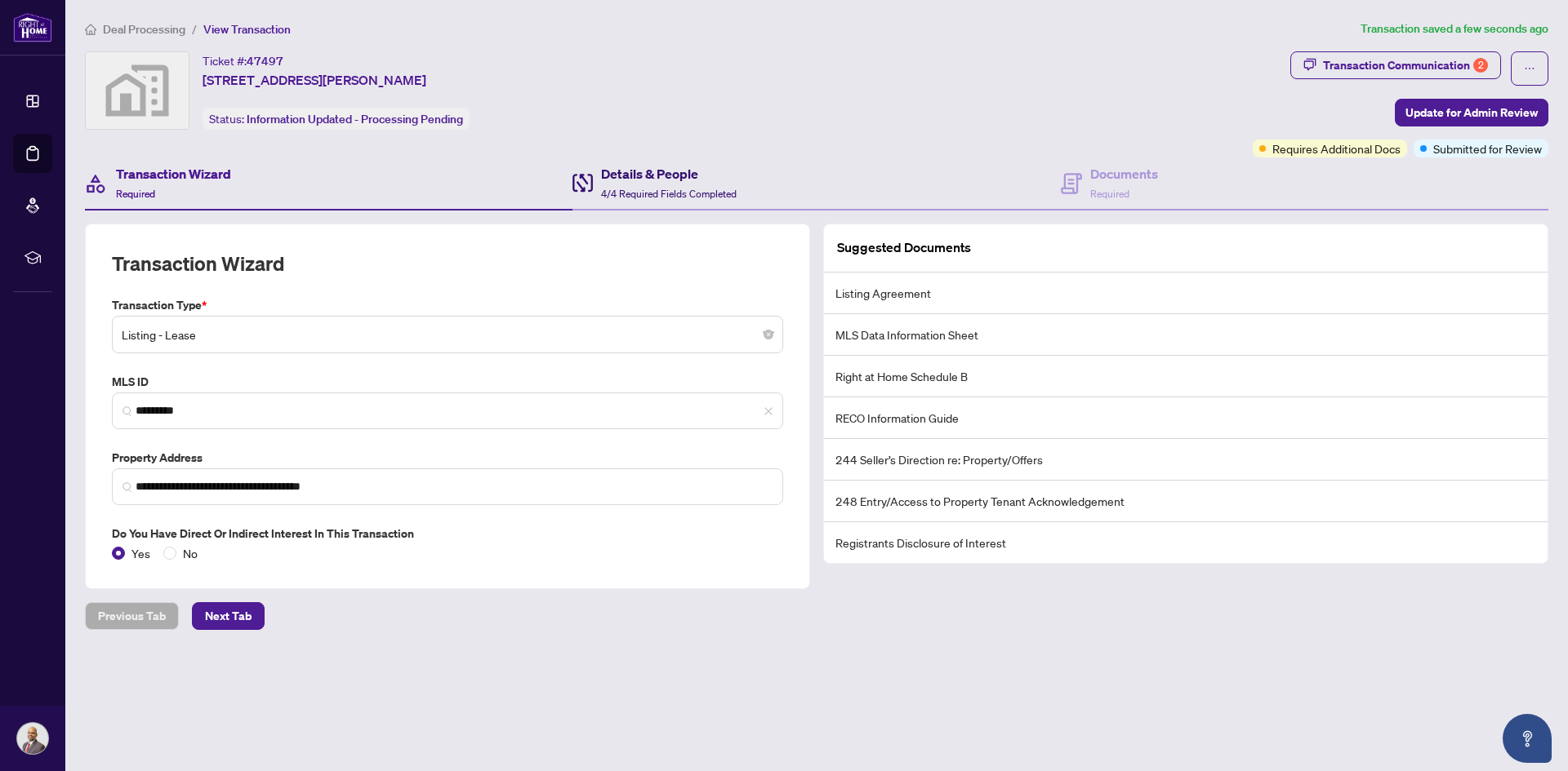
click at [620, 172] on h4 "Details & People" at bounding box center [669, 174] width 136 height 19
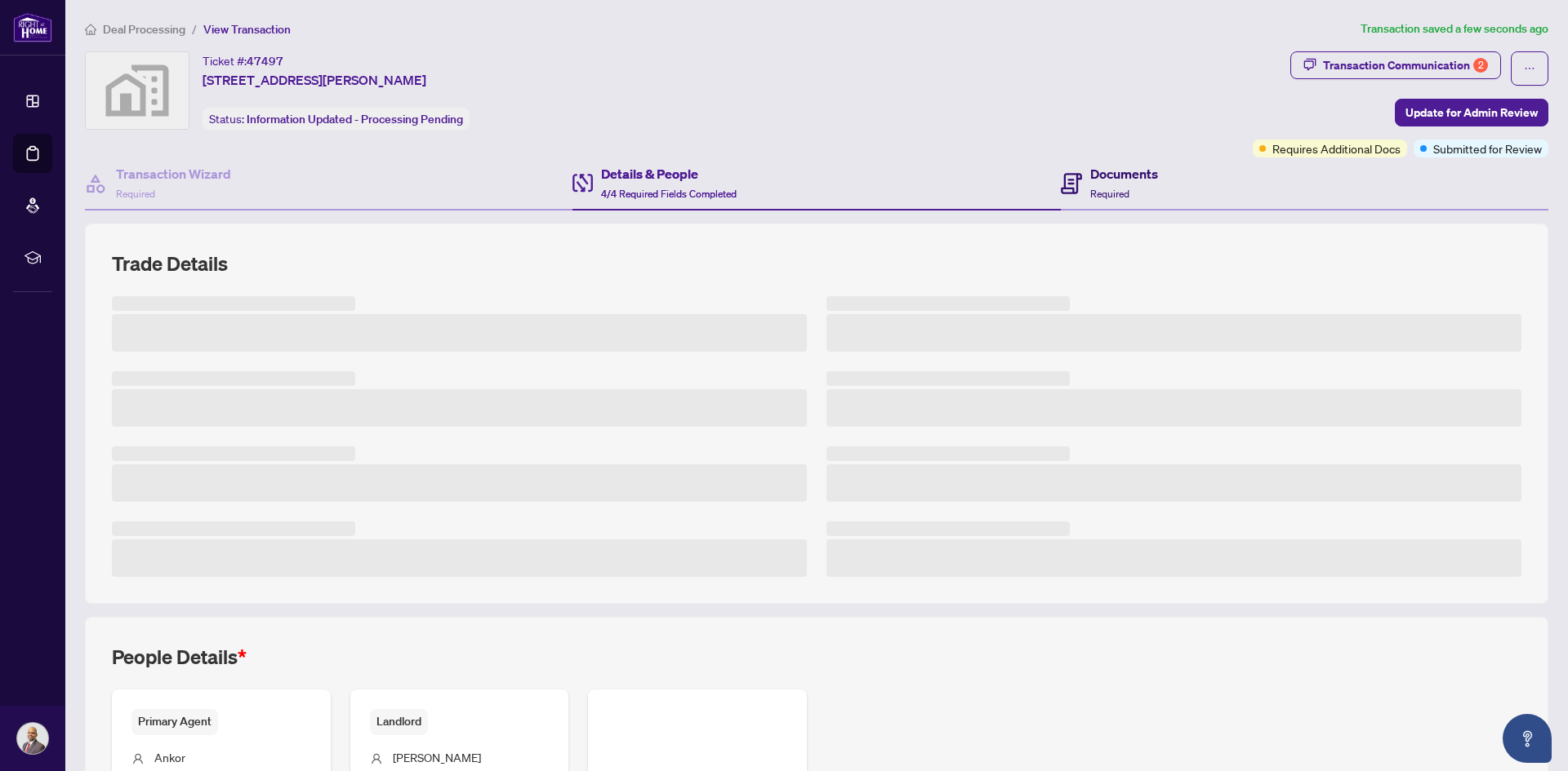
click at [1086, 179] on div "Documents Required" at bounding box center [1109, 183] width 97 height 39
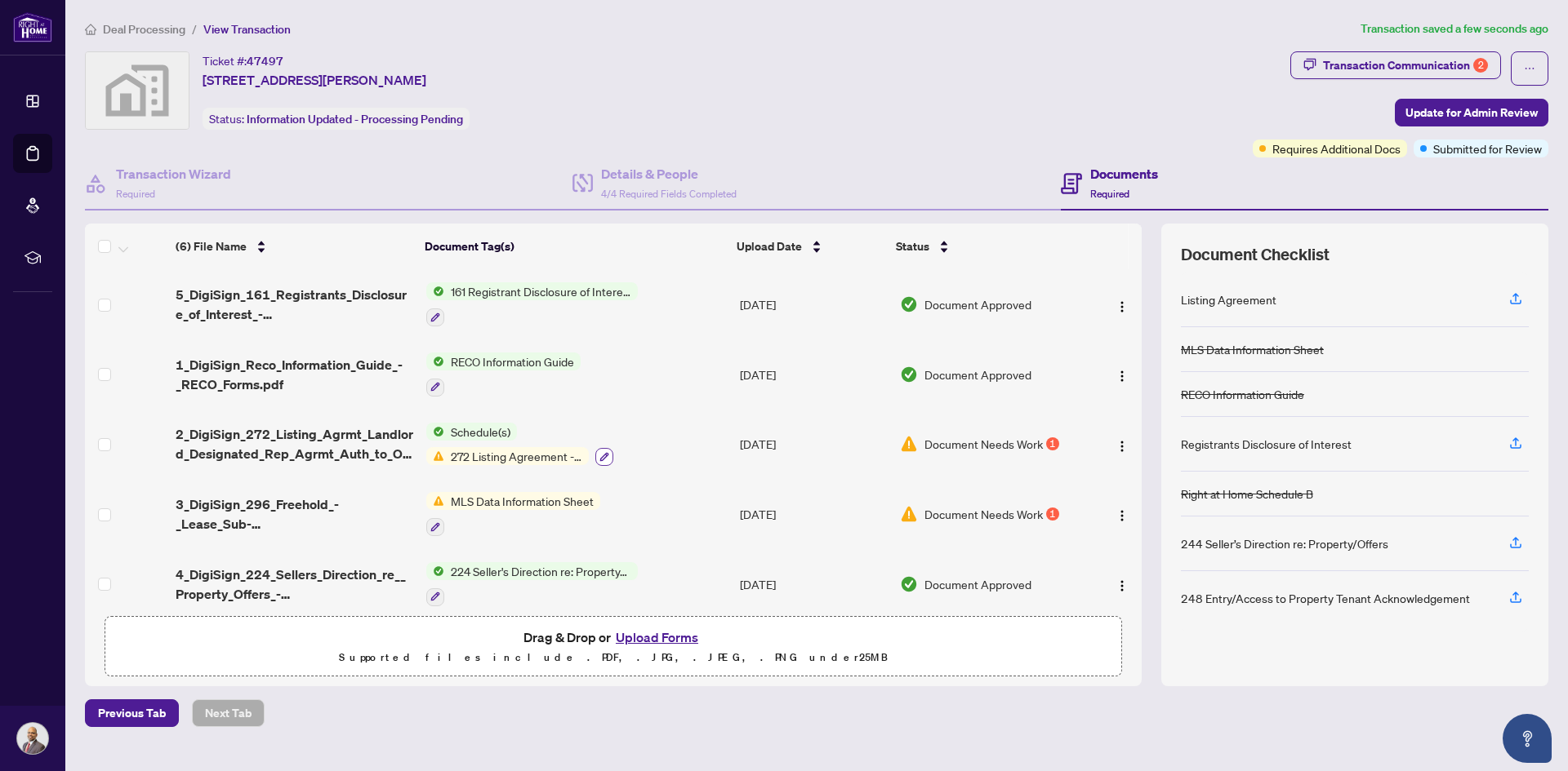
click at [599, 452] on icon "button" at bounding box center [604, 456] width 10 height 10
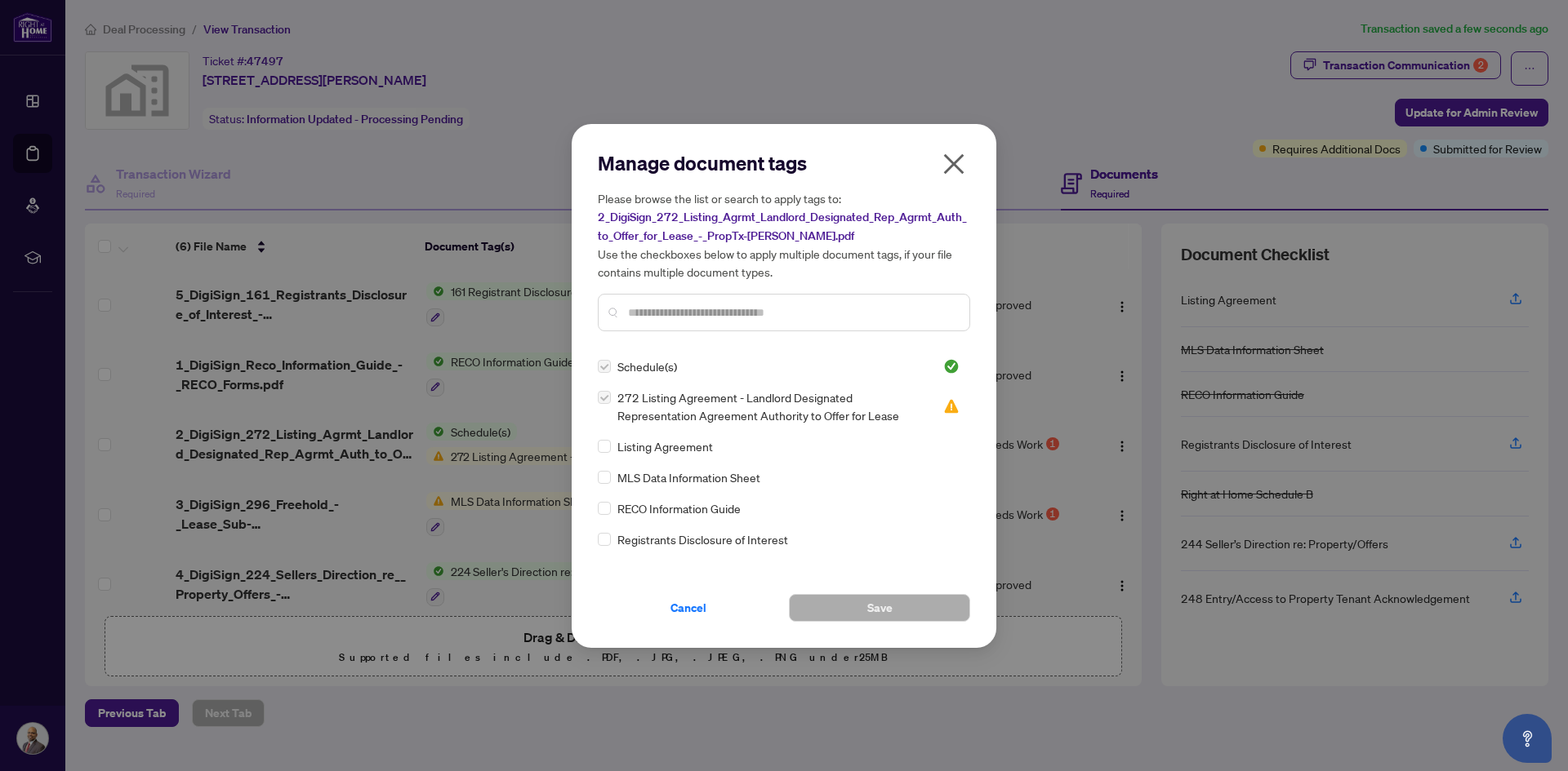
drag, startPoint x: 947, startPoint y: 404, endPoint x: 955, endPoint y: 159, distance: 245.1
click at [955, 160] on div "Manage document tags Please browse the list or search to apply tags to: 2_DigiS…" at bounding box center [784, 385] width 372 height 471
click at [955, 159] on icon "close" at bounding box center [954, 164] width 26 height 26
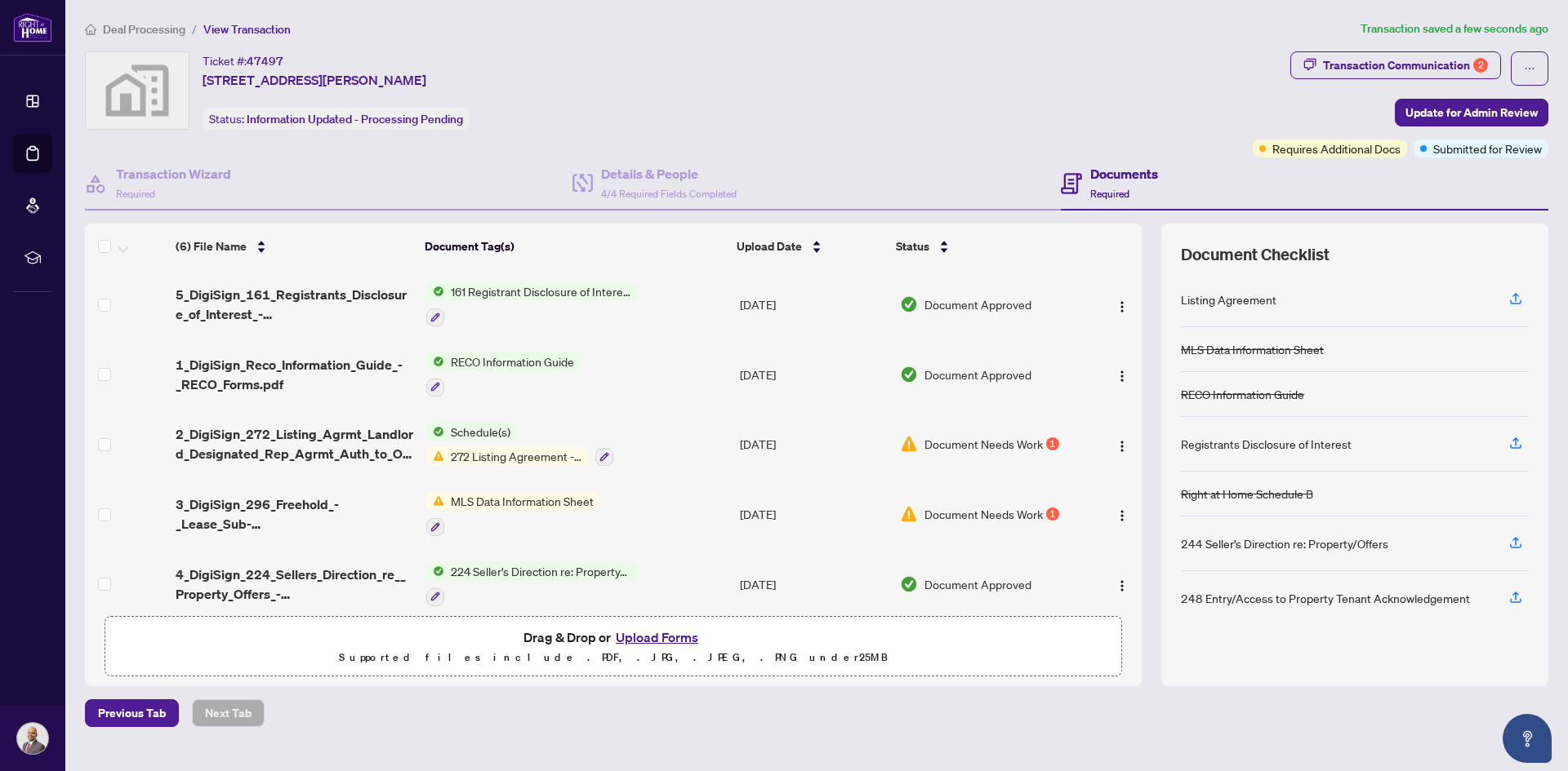
click at [153, 28] on span "Deal Processing" at bounding box center [145, 29] width 83 height 15
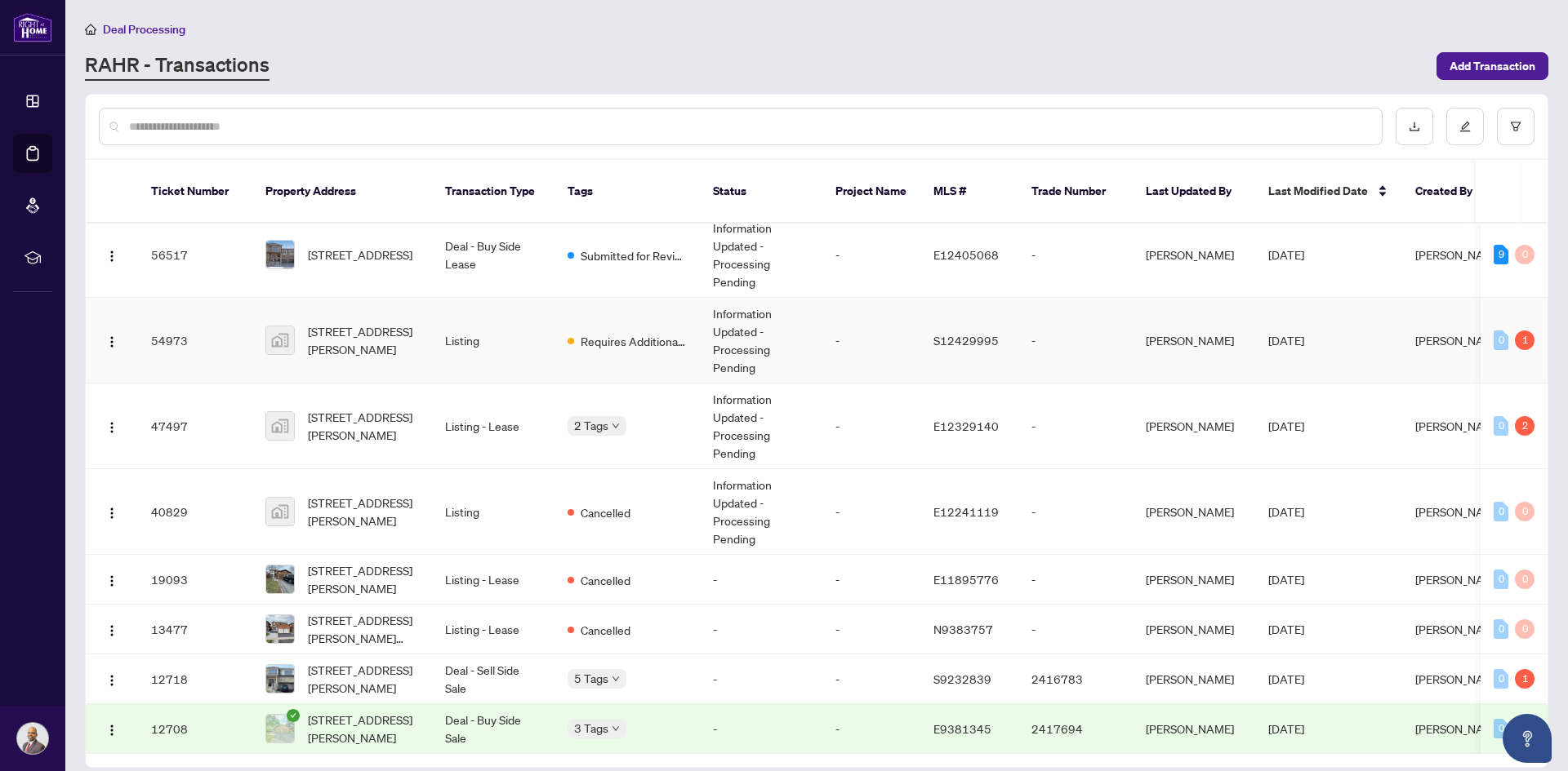
scroll to position [17, 0]
click at [535, 567] on td "Listing - Lease" at bounding box center [493, 580] width 123 height 50
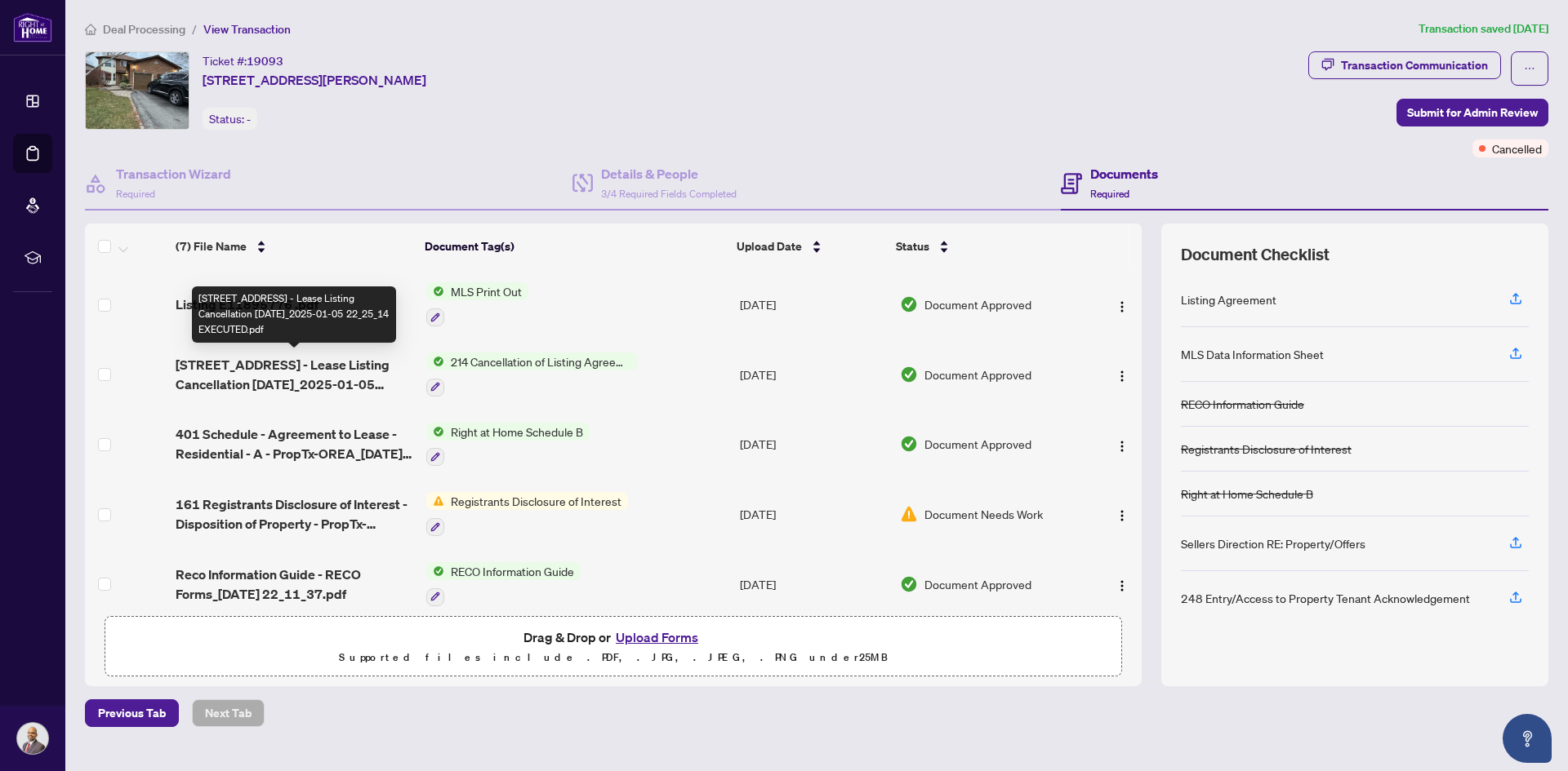
click at [283, 364] on span "[STREET_ADDRESS] - Lease Listing Cancellation [DATE]_2025-01-05 22_25_14 EXECUT…" at bounding box center [294, 374] width 238 height 39
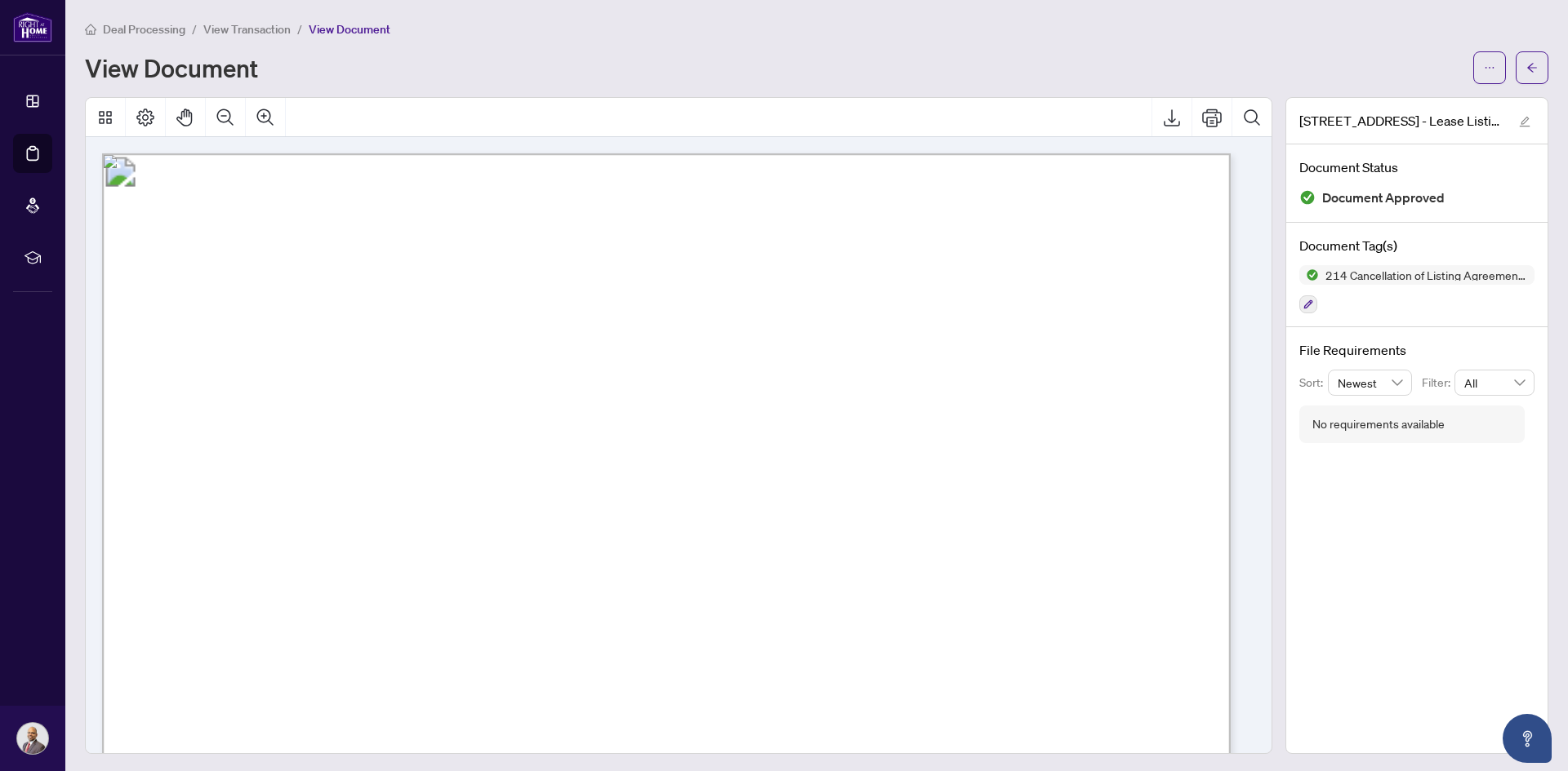
click at [132, 30] on span "Deal Processing" at bounding box center [145, 29] width 83 height 15
